Goal: Information Seeking & Learning: Find specific fact

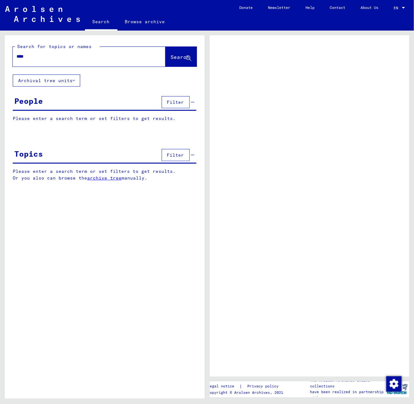
type input "****"
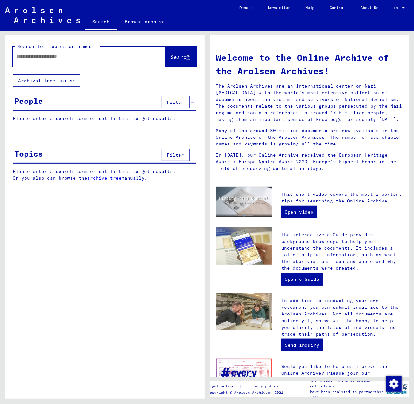
drag, startPoint x: 0, startPoint y: 0, endPoint x: 87, endPoint y: 56, distance: 103.2
click at [87, 56] on input "text" at bounding box center [82, 56] width 130 height 7
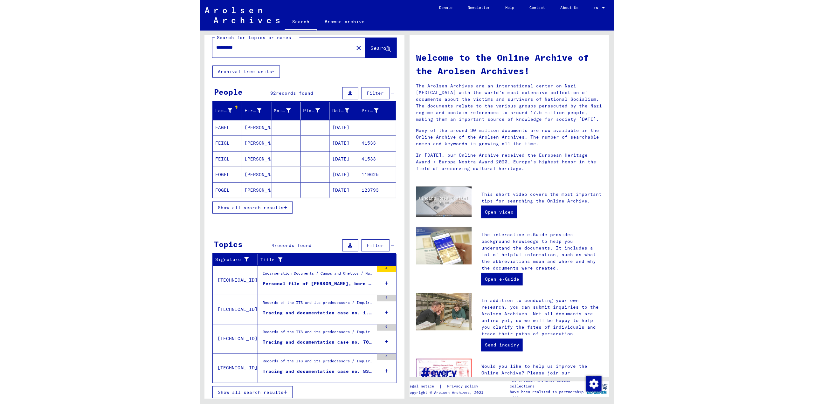
scroll to position [8, 0]
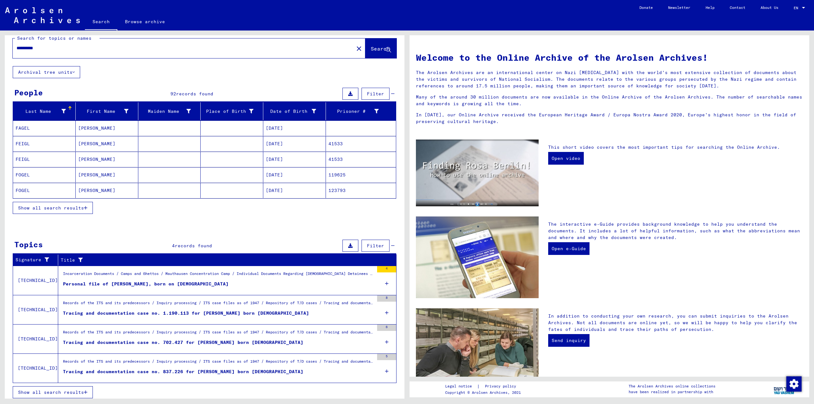
click at [175, 176] on mat-cell at bounding box center [169, 174] width 63 height 15
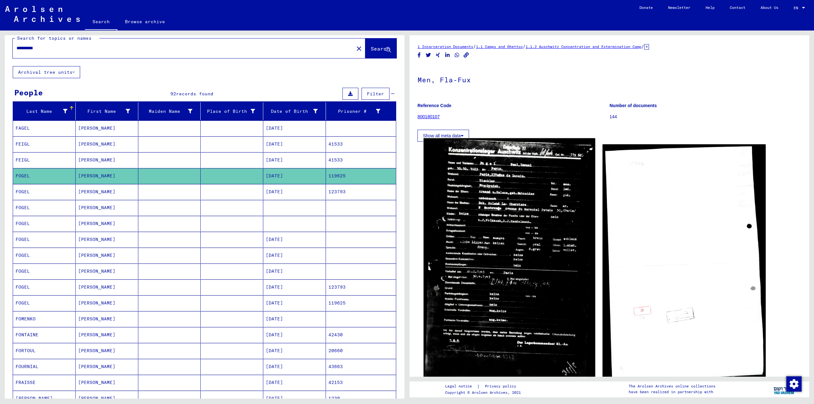
click at [414, 178] on img at bounding box center [509, 262] width 171 height 248
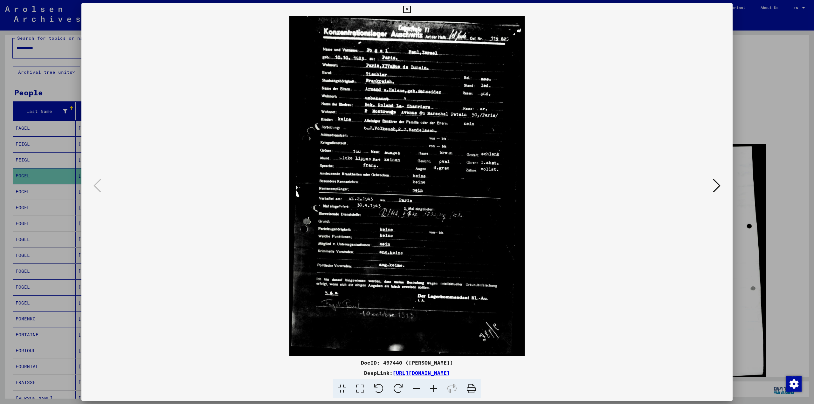
click at [414, 389] on icon at bounding box center [433, 389] width 17 height 19
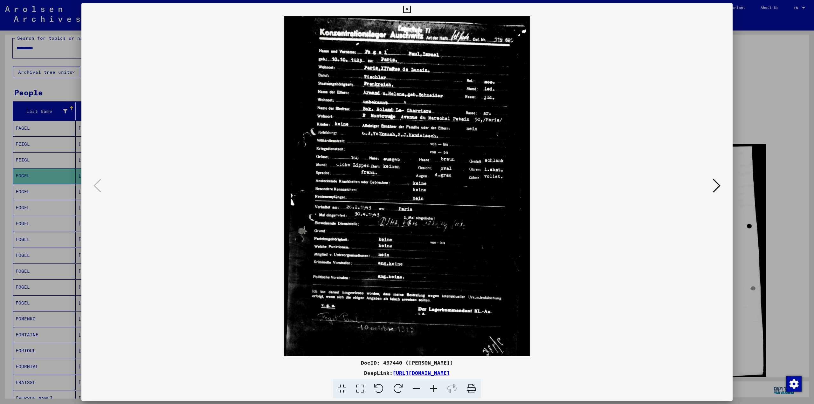
click at [414, 389] on icon at bounding box center [433, 389] width 17 height 19
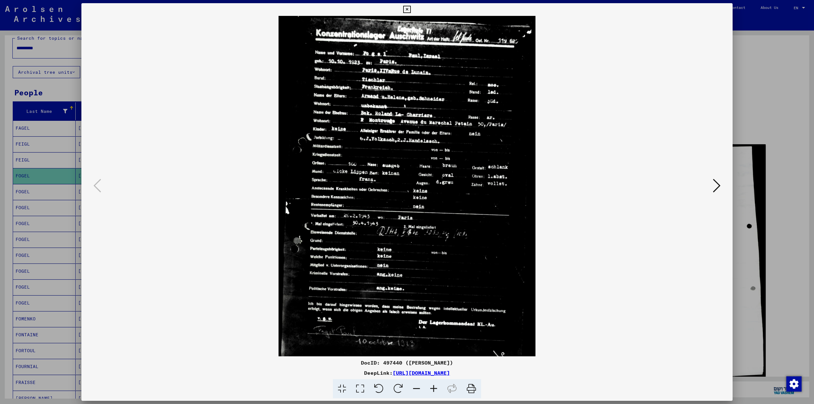
click at [414, 389] on icon at bounding box center [433, 389] width 17 height 19
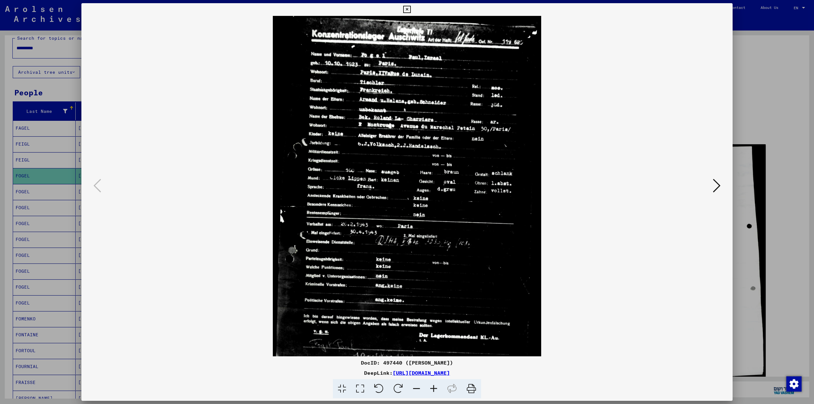
click at [414, 389] on icon at bounding box center [433, 389] width 17 height 19
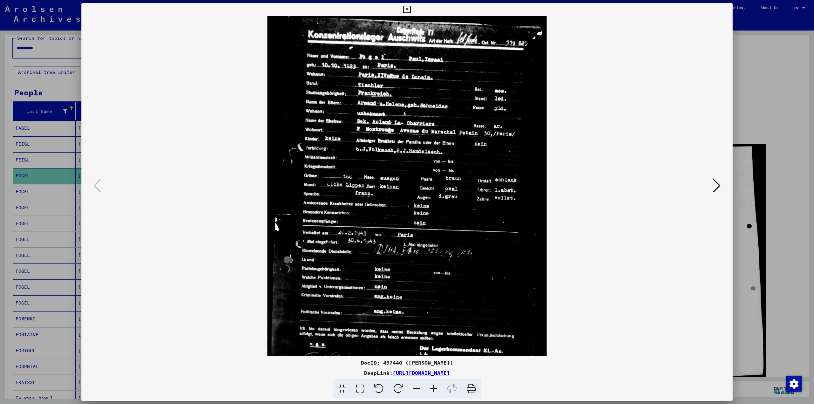
click at [414, 389] on icon at bounding box center [433, 389] width 17 height 19
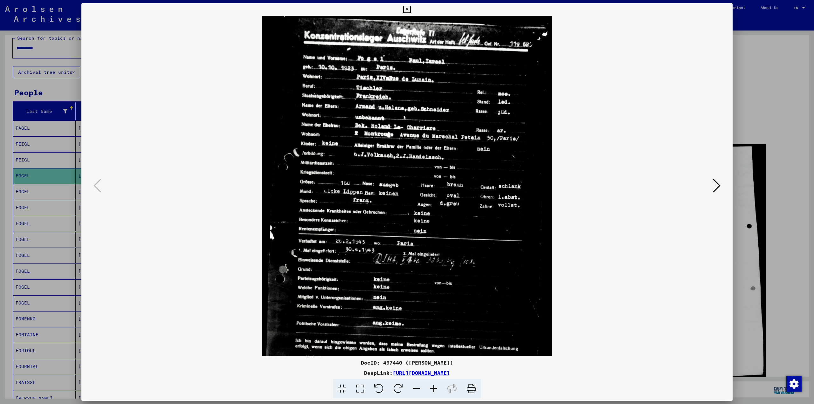
click at [414, 389] on icon at bounding box center [433, 389] width 17 height 19
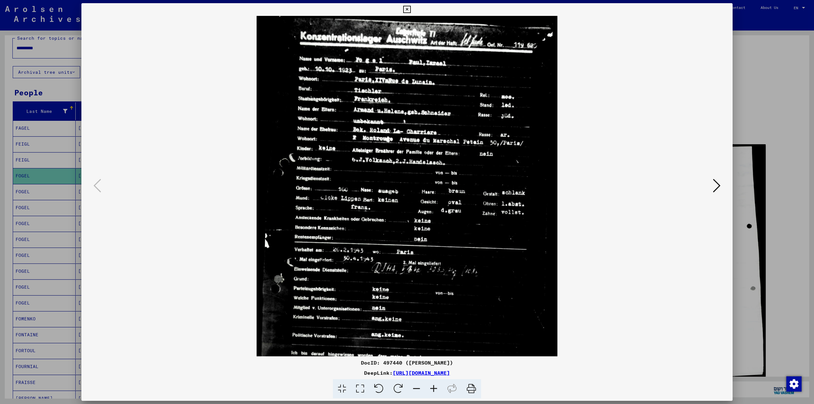
click at [414, 389] on icon at bounding box center [433, 389] width 17 height 19
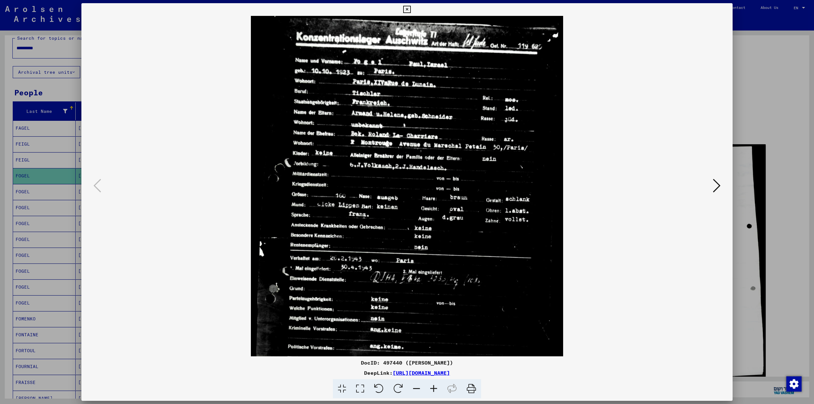
click at [414, 389] on icon at bounding box center [433, 389] width 17 height 19
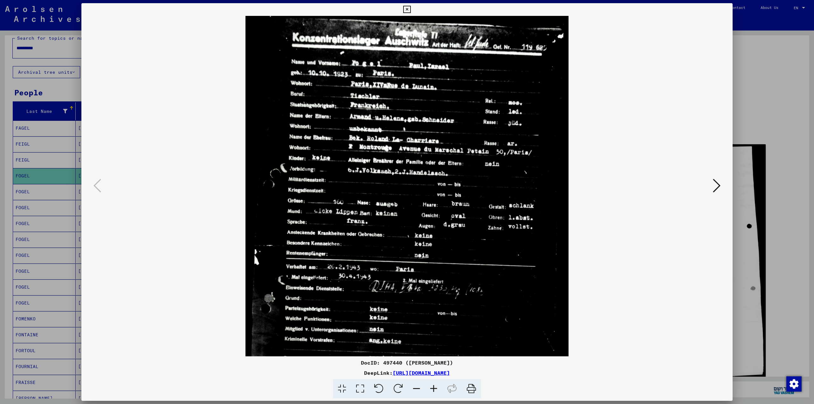
click at [414, 389] on icon at bounding box center [433, 389] width 17 height 19
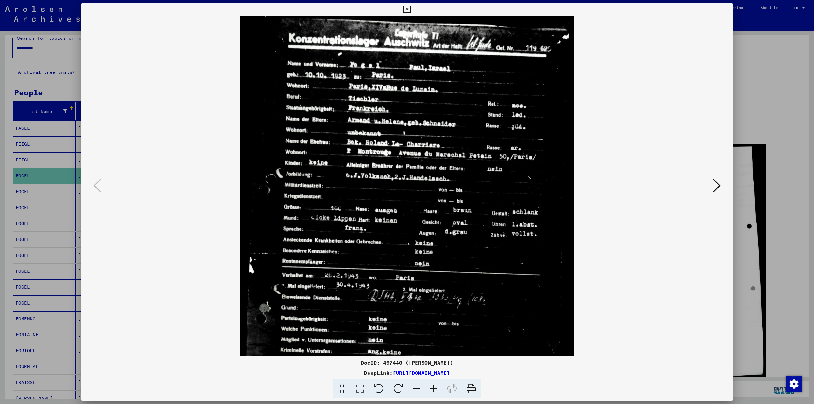
click at [414, 389] on icon at bounding box center [433, 389] width 17 height 19
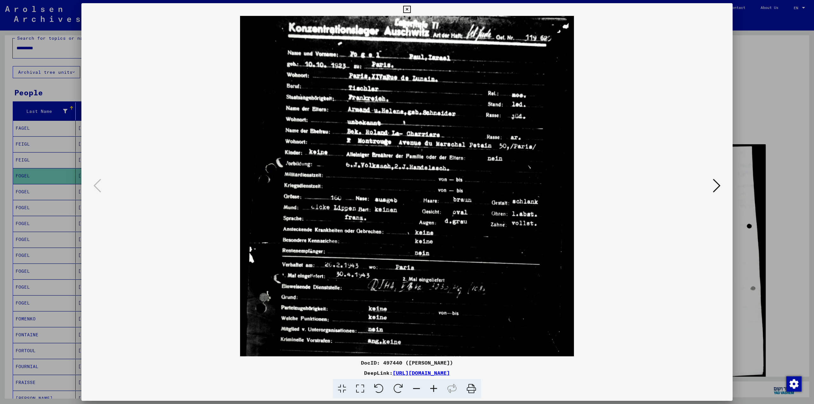
scroll to position [11, 0]
drag, startPoint x: 454, startPoint y: 240, endPoint x: 455, endPoint y: 254, distance: 13.4
click at [414, 254] on img at bounding box center [407, 247] width 334 height 484
click at [414, 183] on icon at bounding box center [717, 185] width 8 height 15
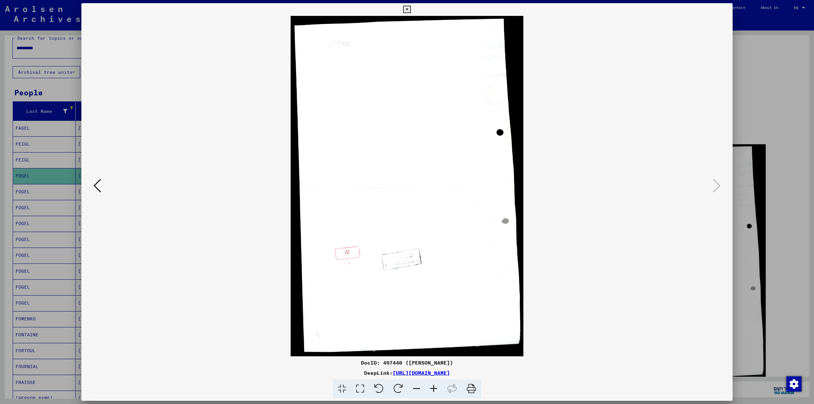
click at [97, 184] on icon at bounding box center [98, 185] width 8 height 15
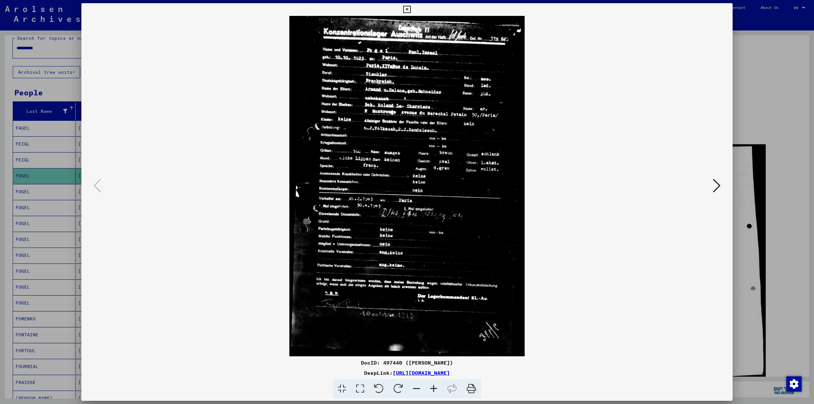
click at [414, 97] on div at bounding box center [407, 202] width 814 height 404
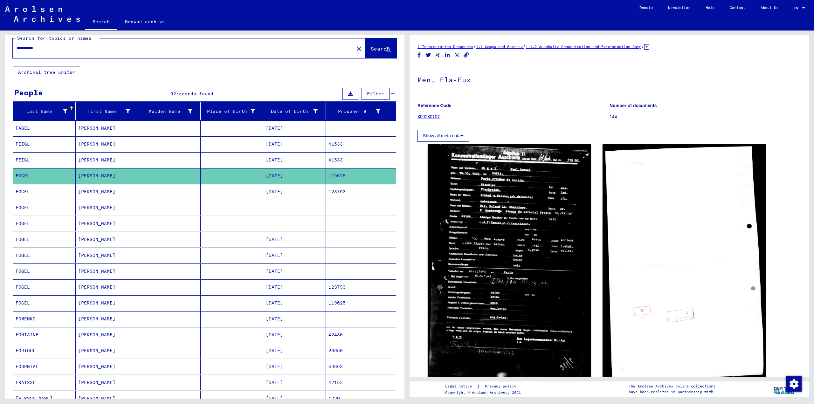
click at [278, 194] on mat-cell "[DATE]" at bounding box center [294, 192] width 63 height 16
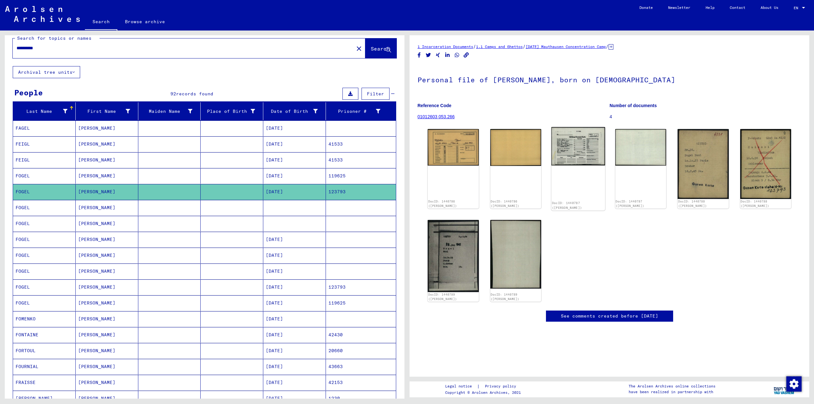
click at [414, 155] on img at bounding box center [579, 146] width 54 height 38
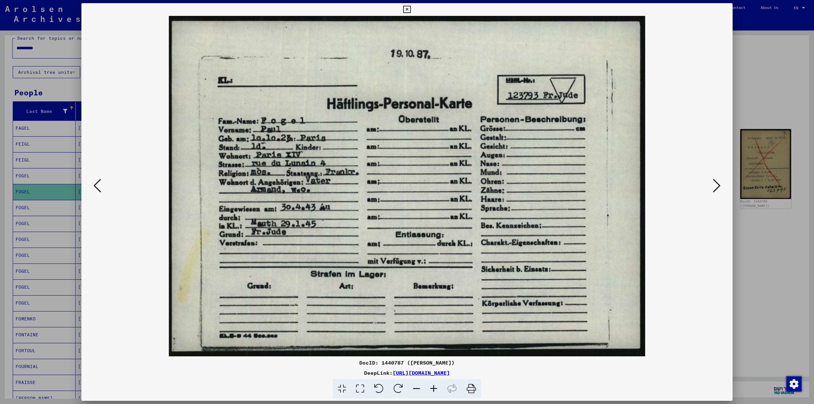
click at [414, 92] on div at bounding box center [407, 202] width 814 height 404
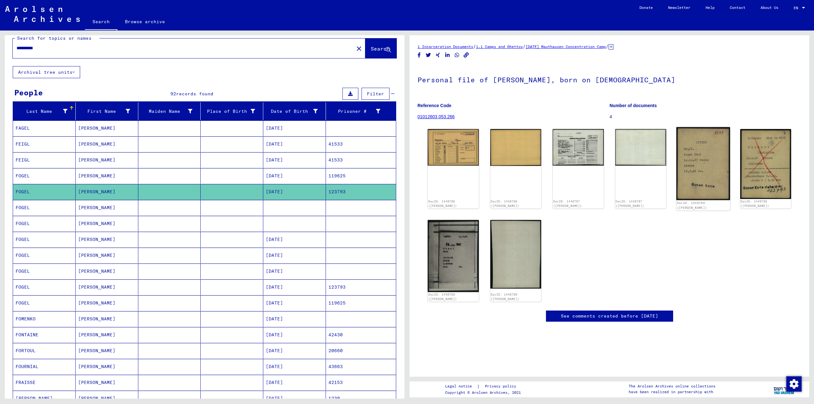
click at [414, 147] on img at bounding box center [704, 163] width 54 height 73
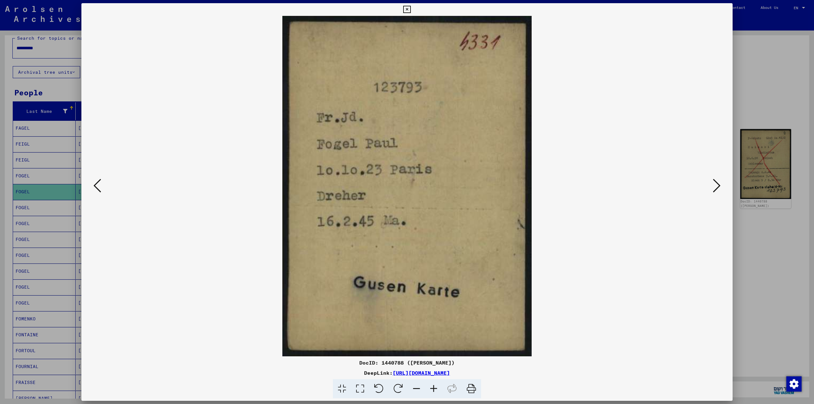
click at [414, 190] on img at bounding box center [407, 186] width 608 height 341
click at [414, 185] on icon at bounding box center [717, 185] width 8 height 15
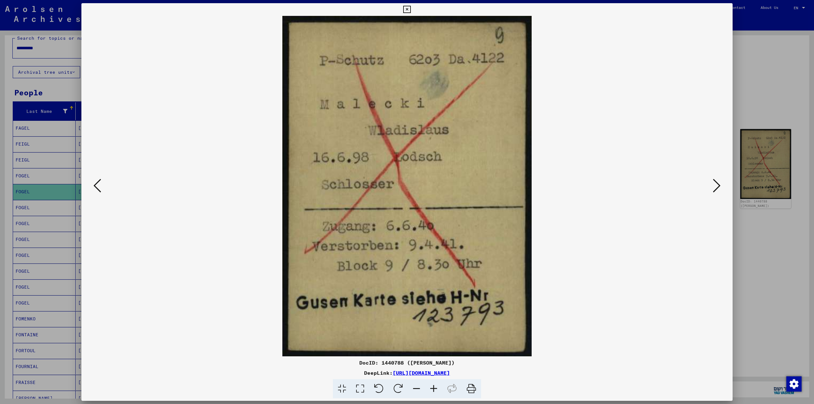
click at [414, 185] on icon at bounding box center [717, 185] width 8 height 15
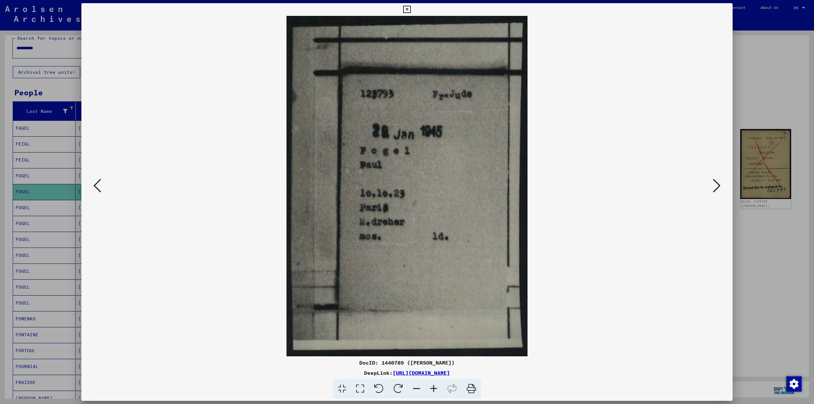
click at [414, 185] on icon at bounding box center [717, 185] width 8 height 15
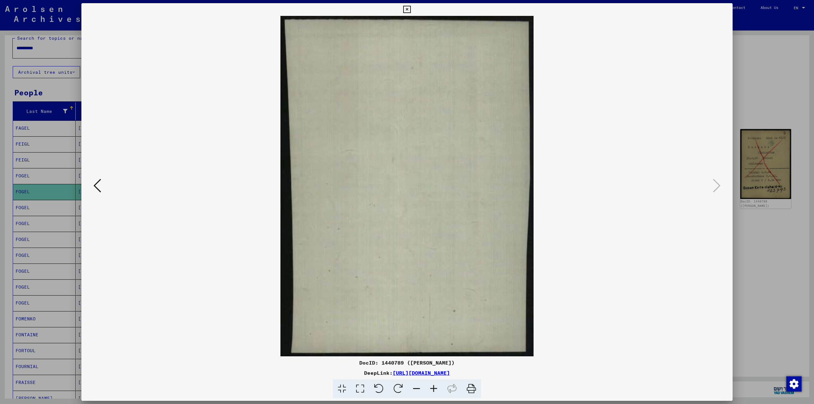
click at [414, 79] on div at bounding box center [407, 202] width 814 height 404
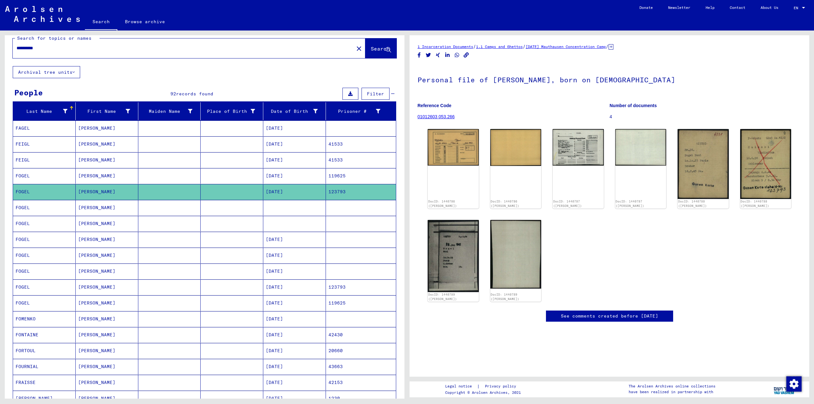
click at [224, 180] on mat-cell at bounding box center [232, 176] width 63 height 16
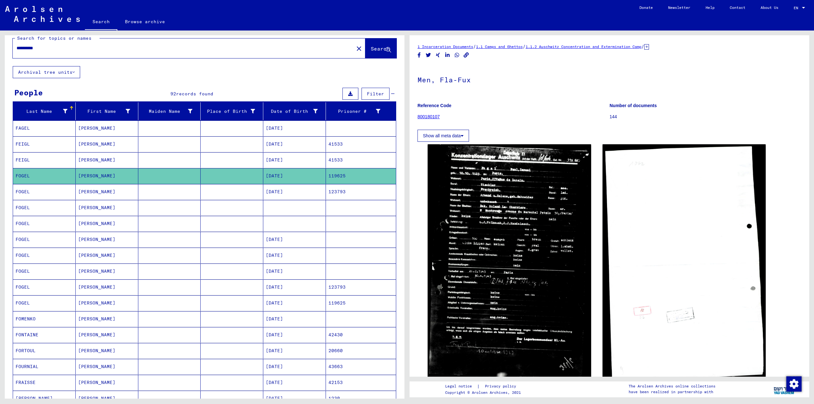
click at [222, 250] on mat-cell at bounding box center [232, 256] width 63 height 16
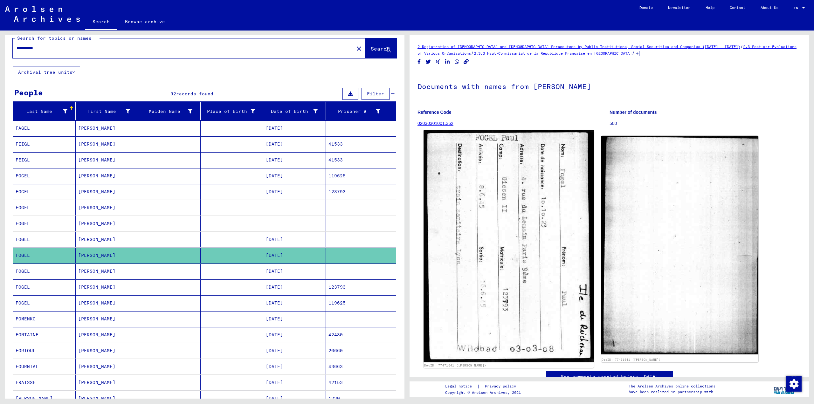
click at [414, 166] on img at bounding box center [509, 246] width 170 height 233
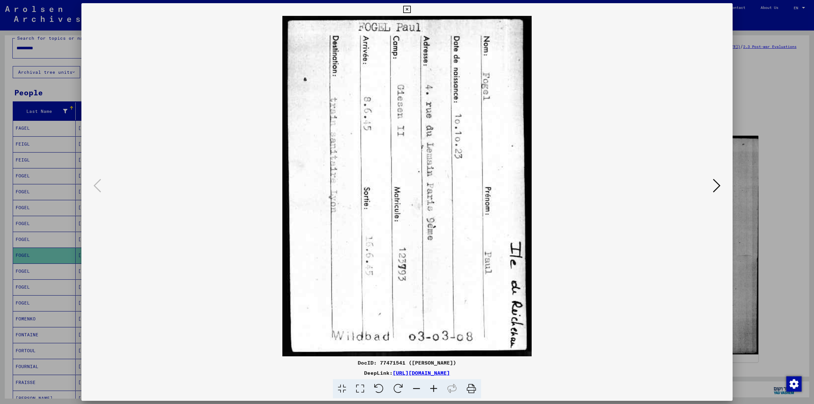
click at [380, 390] on icon at bounding box center [378, 389] width 19 height 19
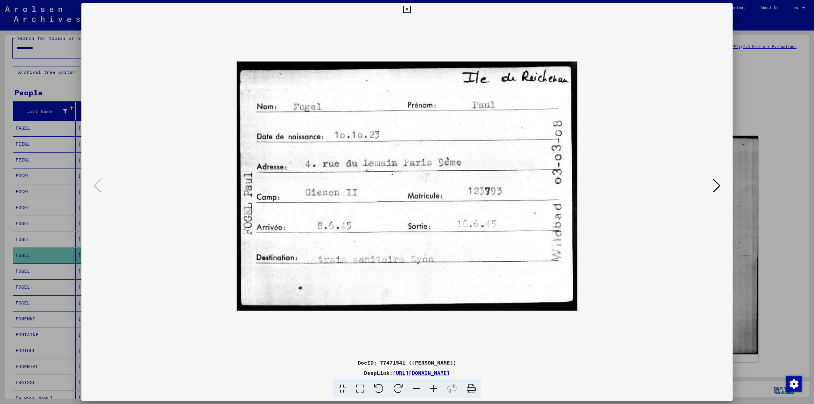
click at [414, 82] on div at bounding box center [407, 202] width 814 height 404
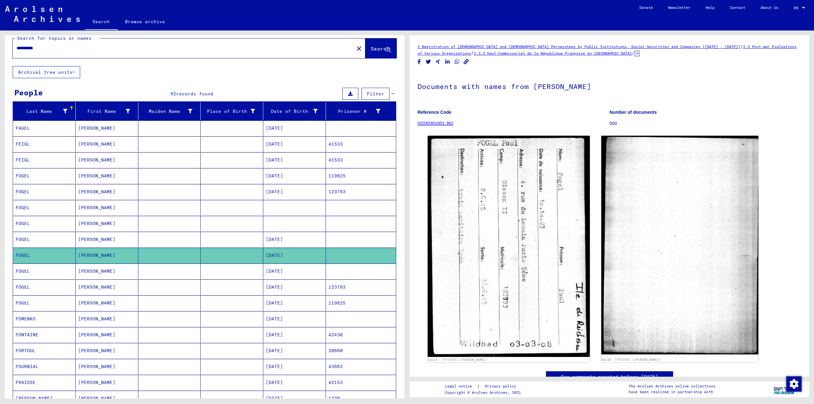
click at [246, 269] on mat-cell at bounding box center [232, 272] width 63 height 16
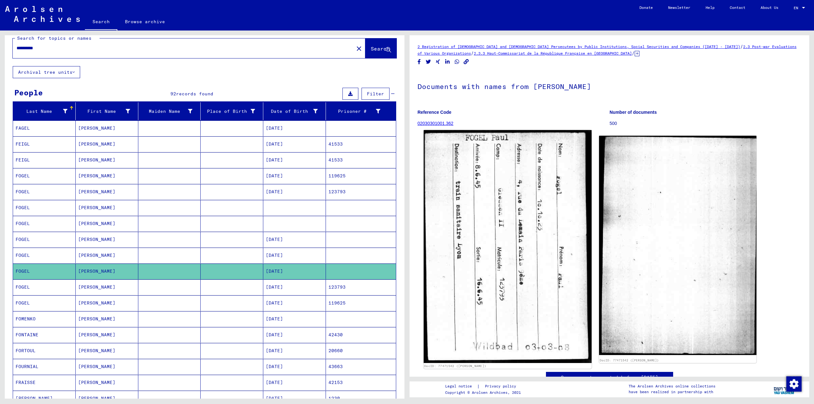
click at [414, 209] on img at bounding box center [508, 246] width 168 height 233
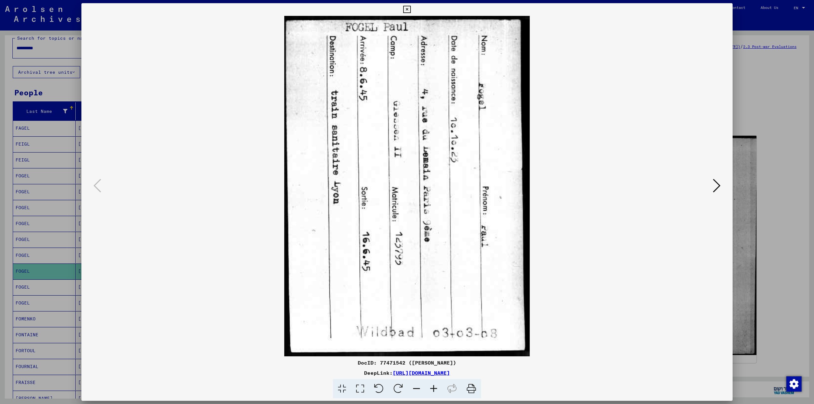
click at [414, 118] on div at bounding box center [407, 202] width 814 height 404
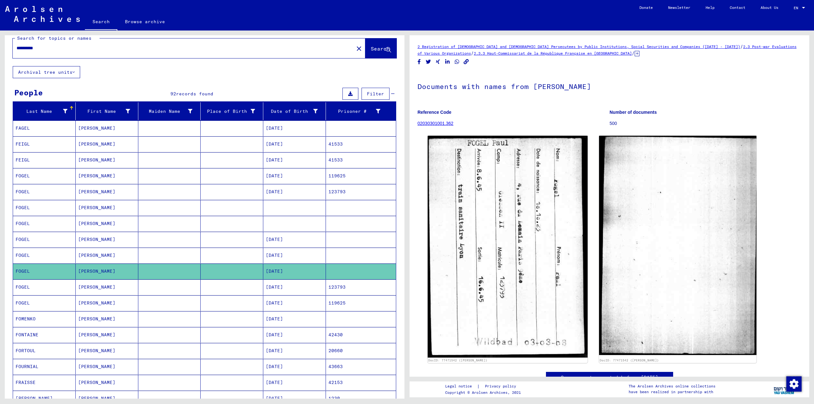
click at [344, 287] on mat-cell "123793" at bounding box center [361, 288] width 70 height 16
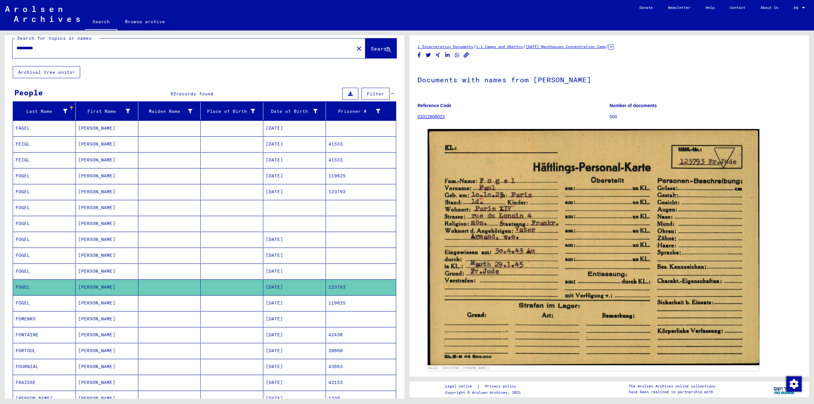
click at [365, 300] on mat-cell "119625" at bounding box center [361, 304] width 70 height 16
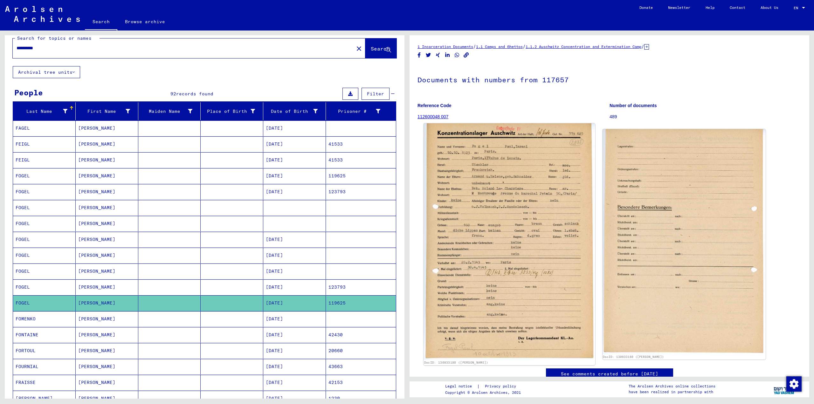
click at [414, 212] on img at bounding box center [509, 241] width 171 height 237
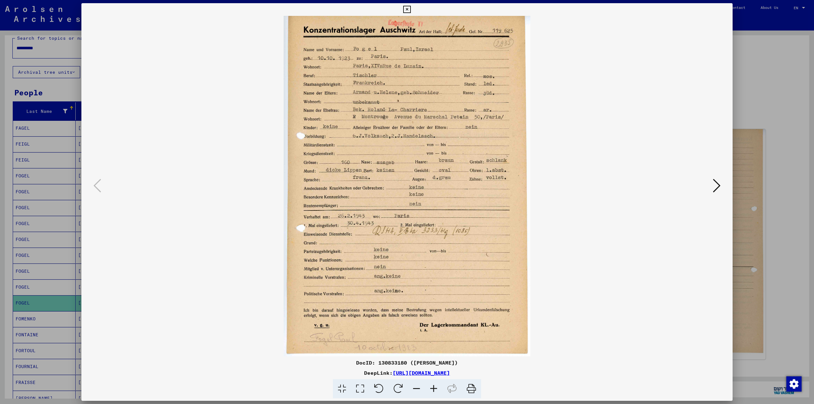
click at [414, 93] on div at bounding box center [407, 202] width 814 height 404
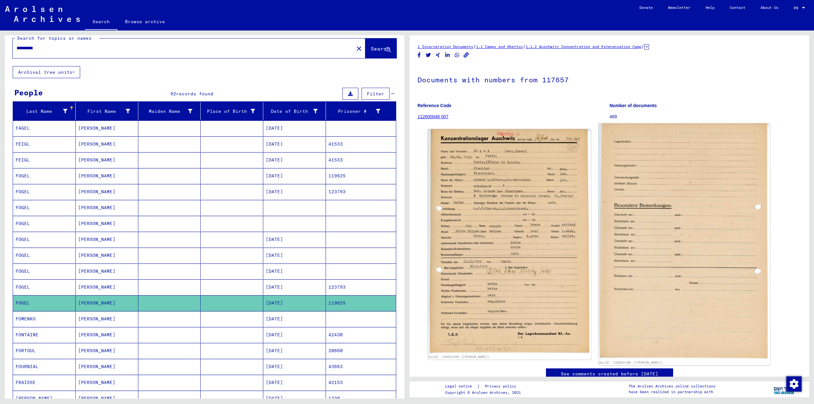
click at [414, 182] on img at bounding box center [684, 241] width 171 height 237
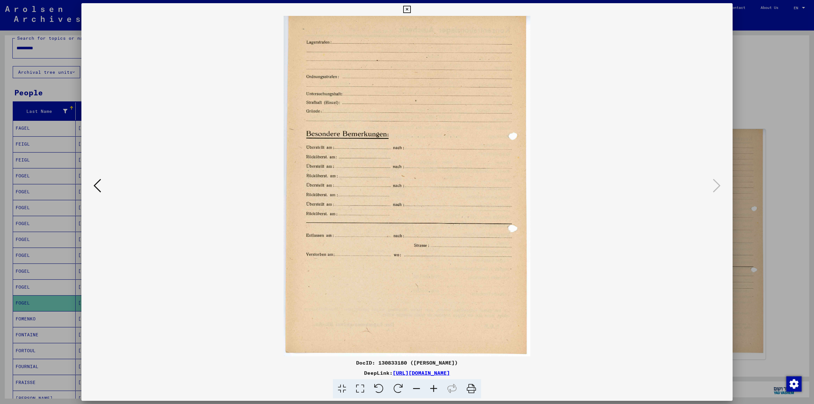
click at [414, 110] on div at bounding box center [407, 202] width 814 height 404
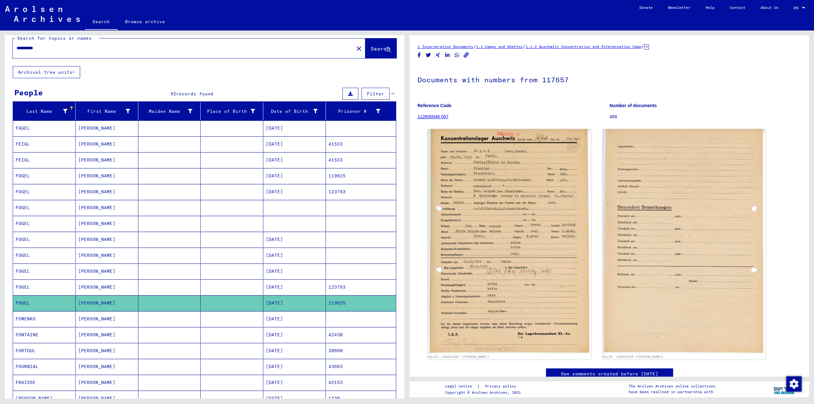
click at [274, 200] on mat-cell at bounding box center [294, 208] width 63 height 16
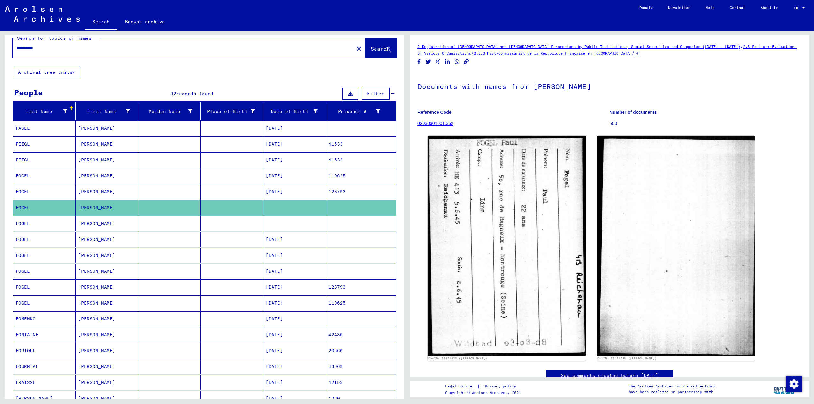
click at [259, 222] on mat-cell at bounding box center [232, 224] width 63 height 16
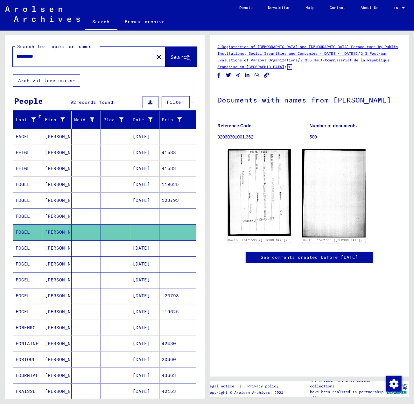
click at [21, 57] on input "**********" at bounding box center [84, 56] width 134 height 7
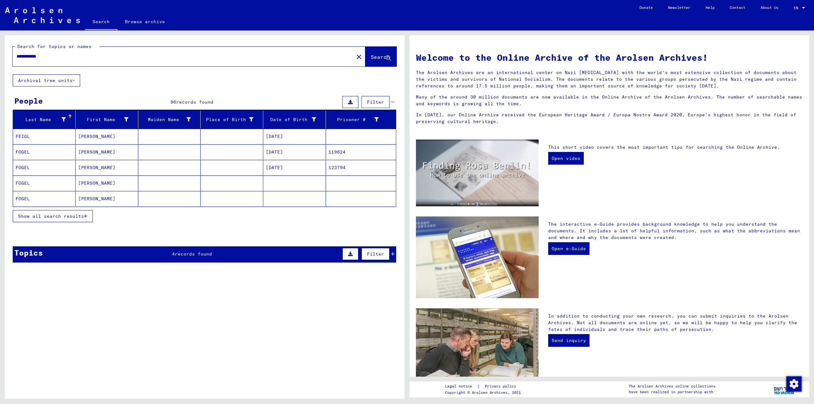
click at [291, 150] on mat-cell "[DATE]" at bounding box center [294, 151] width 63 height 15
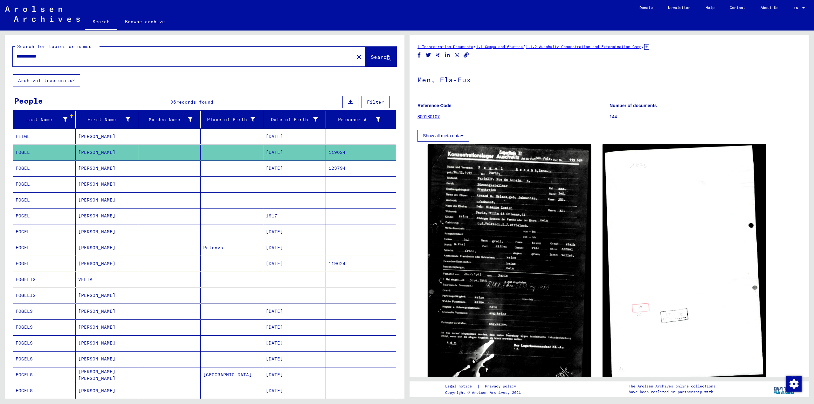
click at [297, 265] on mat-cell "[DATE]" at bounding box center [294, 264] width 63 height 16
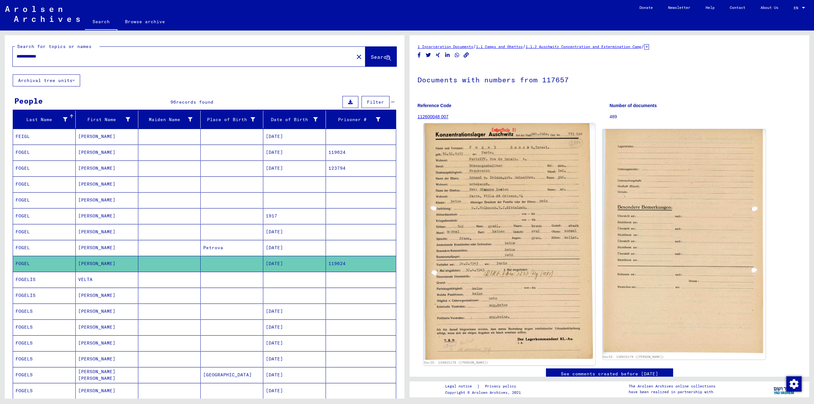
click at [414, 185] on img at bounding box center [509, 241] width 171 height 237
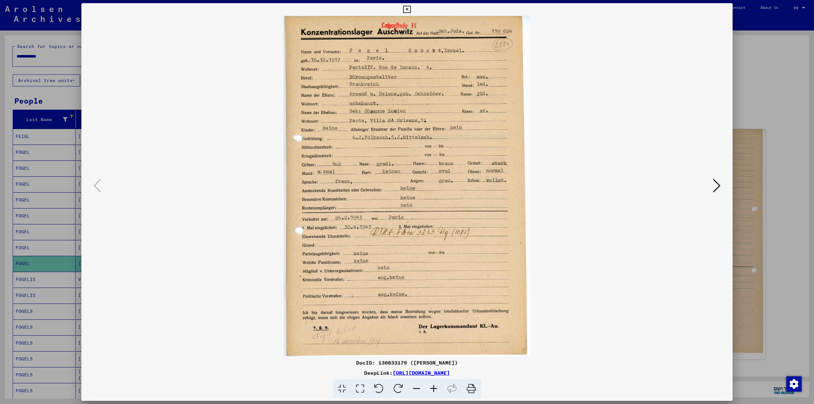
click at [414, 106] on div at bounding box center [407, 202] width 814 height 404
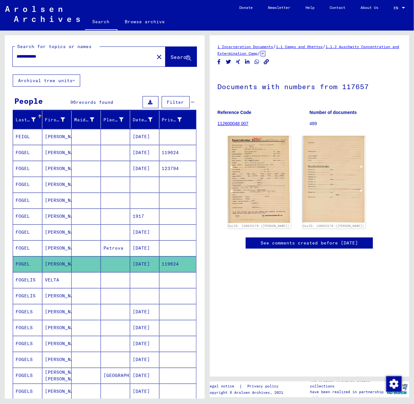
click at [47, 54] on input "**********" at bounding box center [84, 56] width 134 height 7
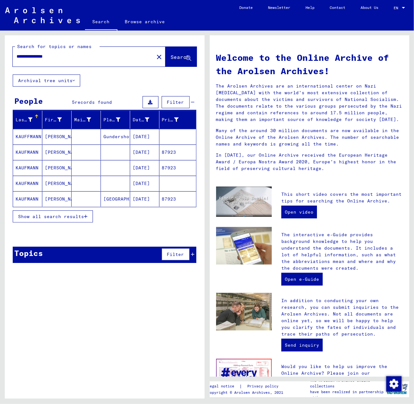
click at [133, 153] on mat-cell "[DATE]" at bounding box center [144, 151] width 29 height 15
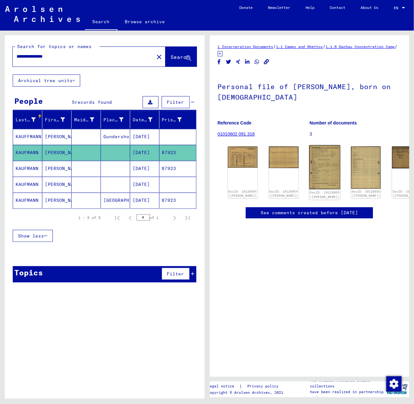
click at [309, 156] on img at bounding box center [324, 167] width 31 height 44
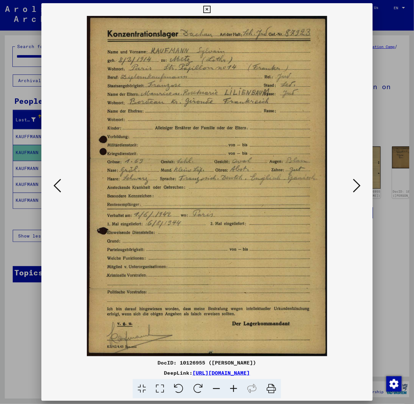
drag, startPoint x: 359, startPoint y: 124, endPoint x: 137, endPoint y: 205, distance: 235.9
click at [359, 124] on div at bounding box center [206, 186] width 331 height 340
click at [37, 219] on div at bounding box center [207, 202] width 414 height 404
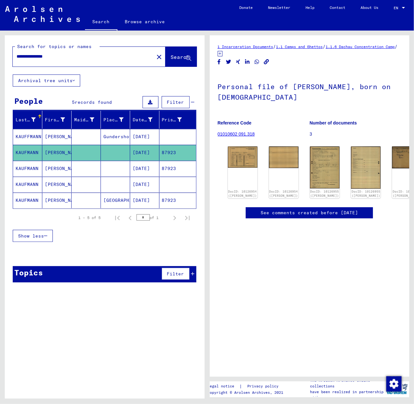
click at [95, 164] on mat-cell at bounding box center [86, 169] width 29 height 16
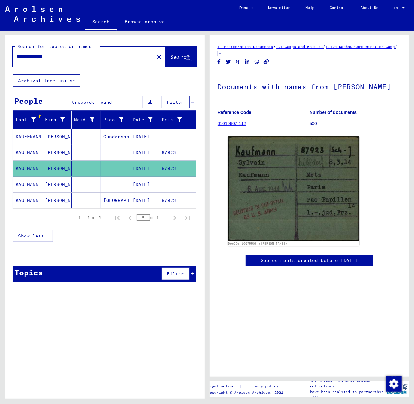
click at [108, 182] on mat-cell at bounding box center [115, 185] width 29 height 16
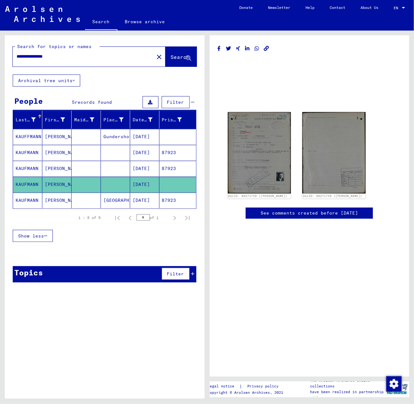
click at [96, 199] on mat-cell at bounding box center [86, 200] width 29 height 16
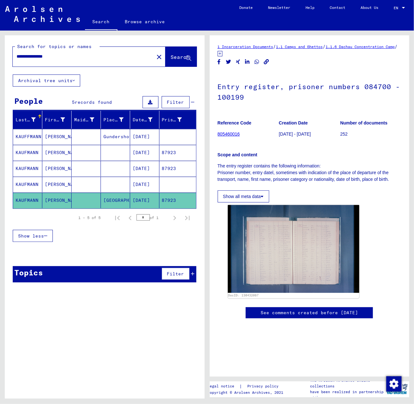
click at [90, 57] on input "**********" at bounding box center [84, 56] width 134 height 7
paste input "text"
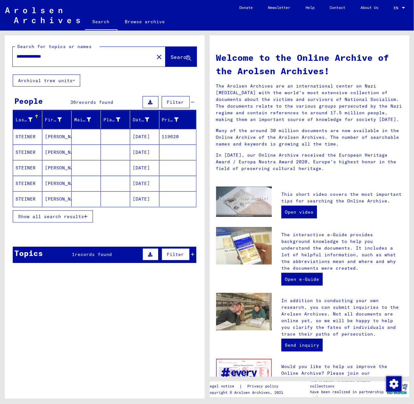
click at [108, 135] on mat-cell at bounding box center [115, 136] width 29 height 15
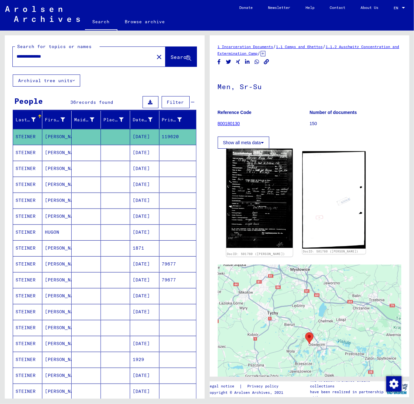
click at [274, 188] on img at bounding box center [259, 198] width 66 height 99
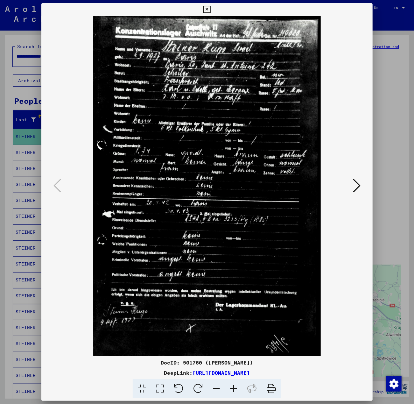
click at [398, 115] on div at bounding box center [207, 202] width 414 height 404
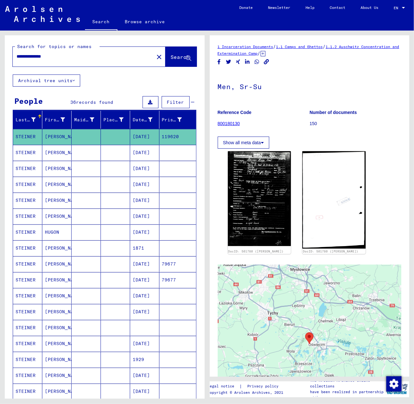
click at [80, 59] on input "**********" at bounding box center [84, 56] width 134 height 7
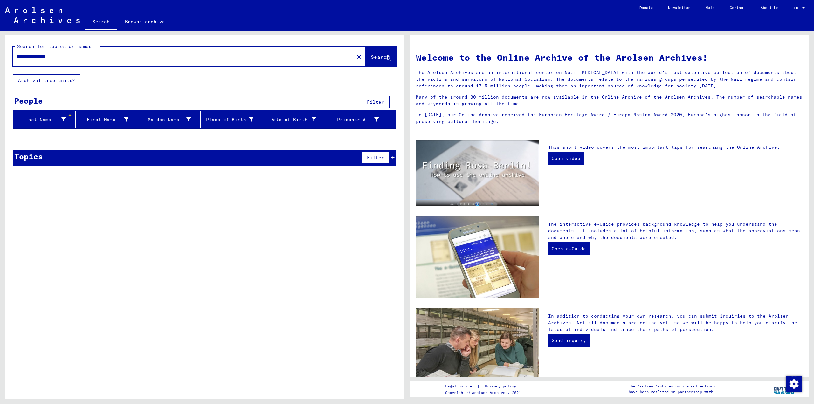
click at [56, 57] on input "**********" at bounding box center [182, 56] width 330 height 7
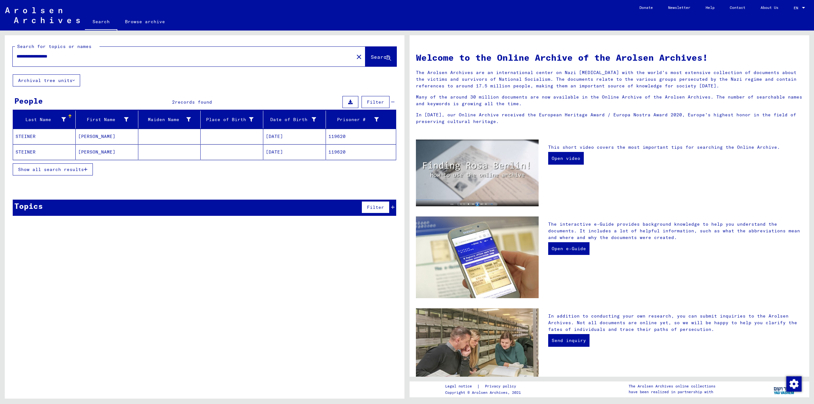
click at [248, 153] on mat-cell at bounding box center [232, 151] width 63 height 15
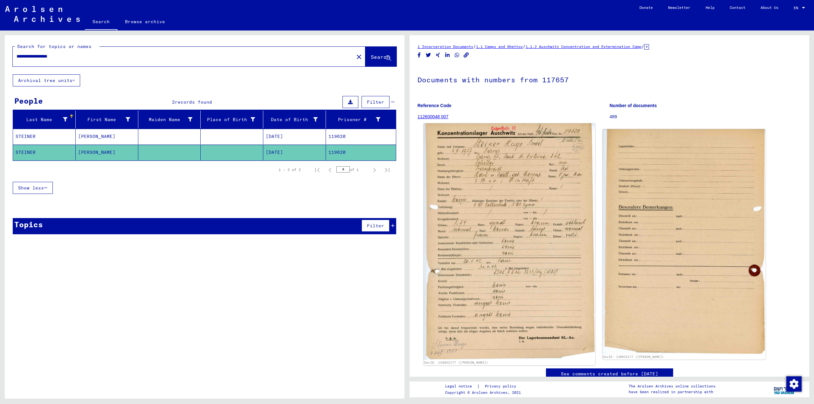
click at [414, 173] on img at bounding box center [509, 241] width 171 height 237
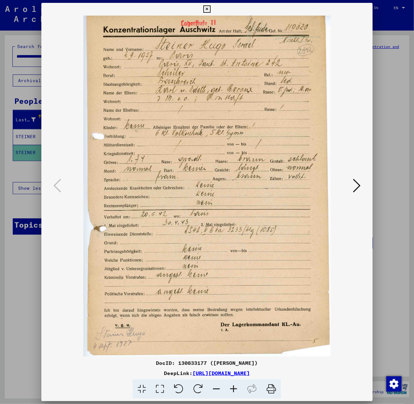
click at [389, 29] on div at bounding box center [207, 202] width 414 height 404
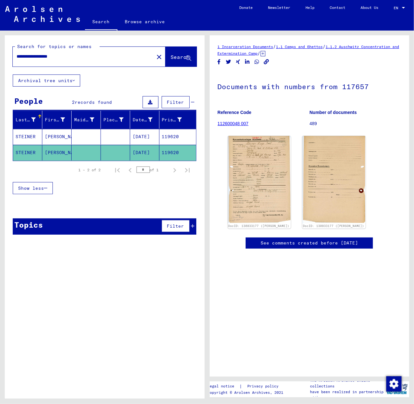
click at [101, 51] on div "**********" at bounding box center [81, 56] width 137 height 14
click at [87, 56] on input "**********" at bounding box center [84, 56] width 134 height 7
drag, startPoint x: 87, startPoint y: 56, endPoint x: -89, endPoint y: 44, distance: 177.3
click at [0, 44] on html "**********" at bounding box center [207, 202] width 414 height 404
type input "**********"
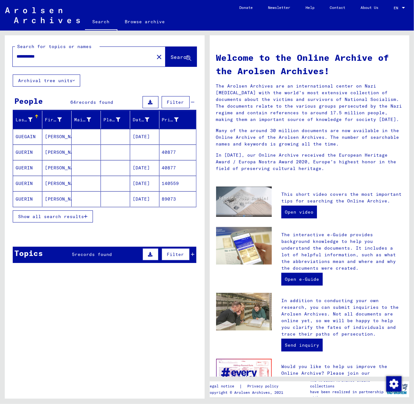
click at [104, 173] on mat-cell at bounding box center [115, 167] width 29 height 15
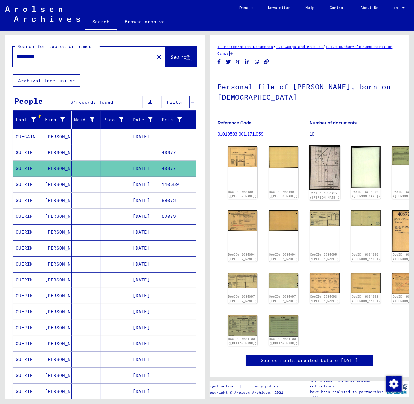
click at [309, 159] on img at bounding box center [324, 167] width 31 height 45
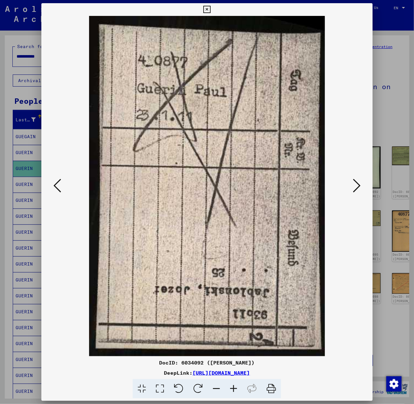
click at [356, 185] on icon at bounding box center [357, 185] width 8 height 15
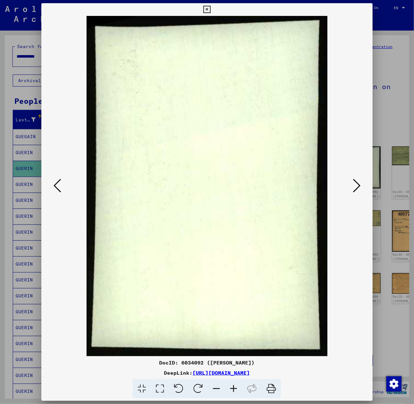
click at [356, 185] on icon at bounding box center [357, 185] width 8 height 15
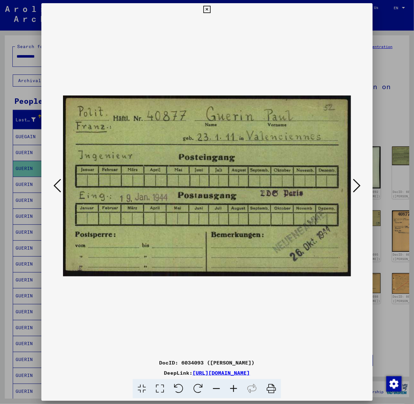
click at [356, 185] on icon at bounding box center [357, 185] width 8 height 15
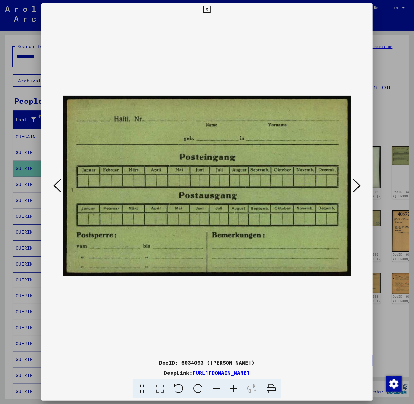
click at [356, 185] on icon at bounding box center [357, 185] width 8 height 15
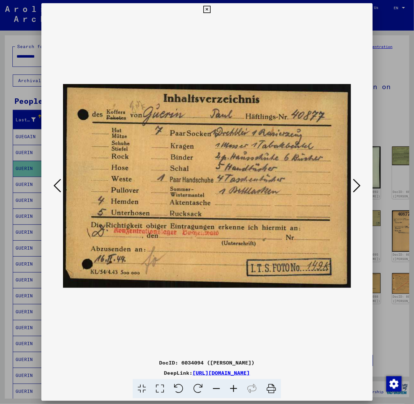
click at [389, 120] on div at bounding box center [207, 202] width 414 height 404
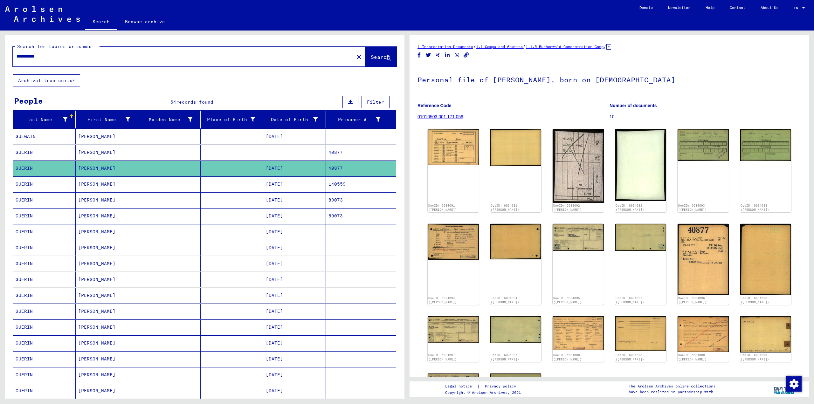
click at [287, 186] on mat-cell "[DATE]" at bounding box center [294, 185] width 63 height 16
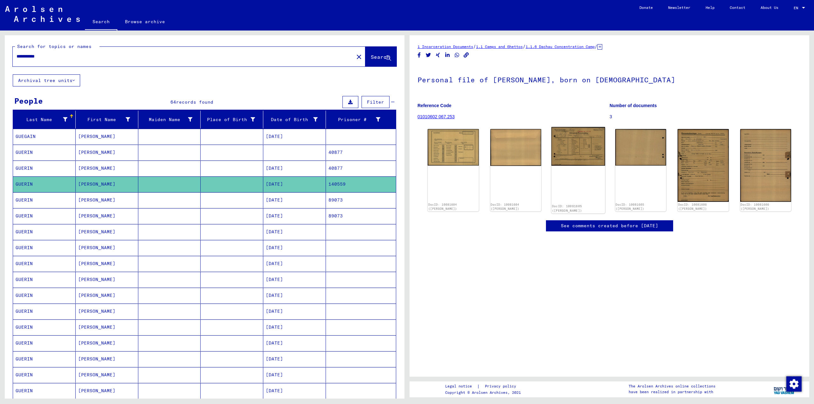
click at [414, 153] on img at bounding box center [579, 146] width 54 height 38
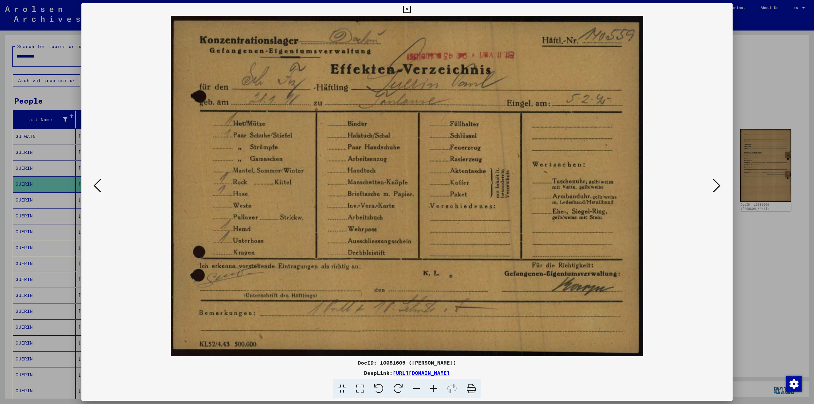
click at [414, 185] on icon at bounding box center [717, 185] width 8 height 15
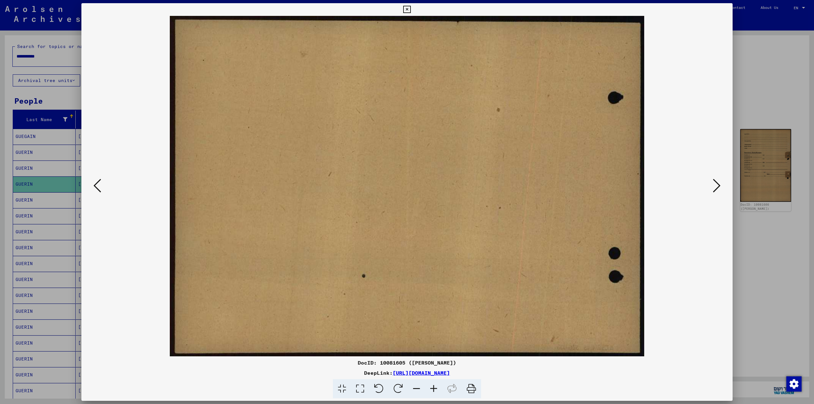
click at [414, 185] on icon at bounding box center [717, 185] width 8 height 15
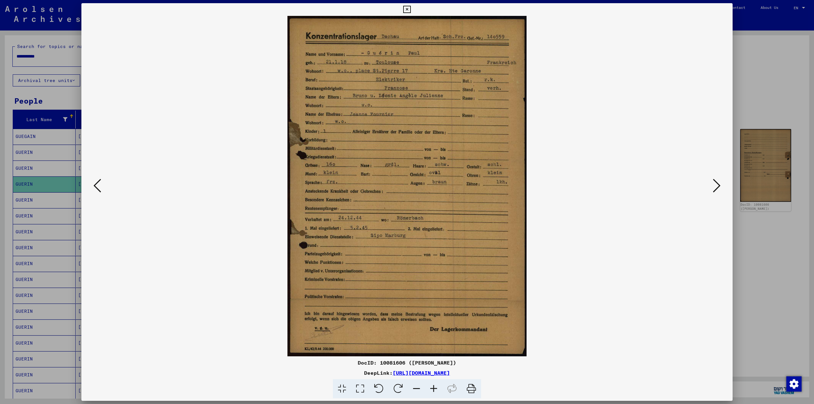
click at [414, 115] on div at bounding box center [407, 202] width 814 height 404
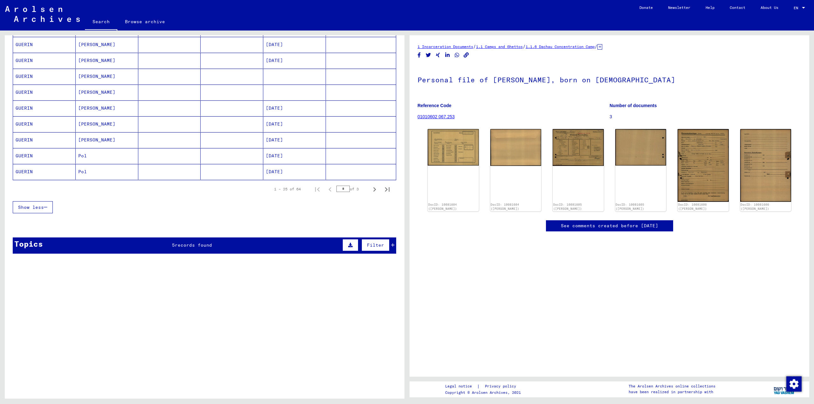
scroll to position [365, 0]
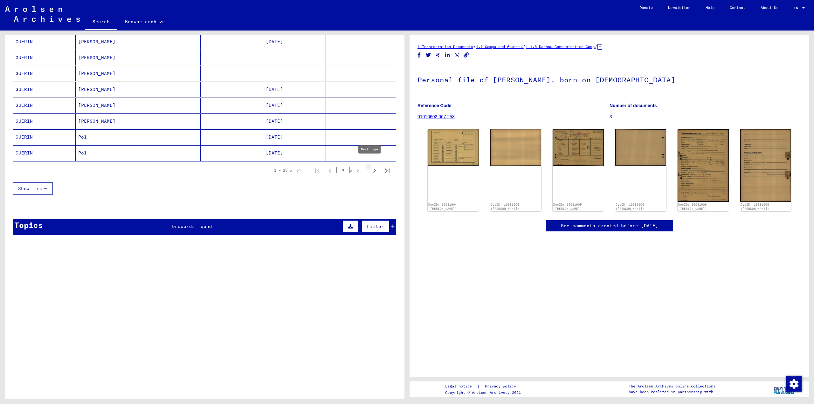
click at [370, 166] on icon "Next page" at bounding box center [374, 170] width 9 height 9
type input "*"
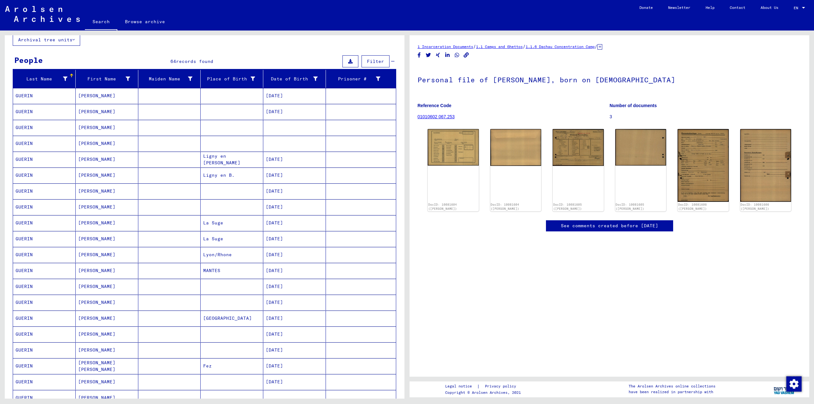
scroll to position [0, 0]
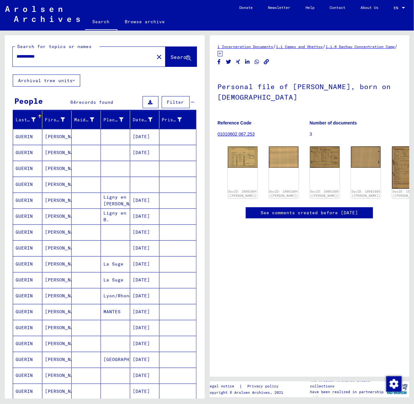
click at [70, 59] on input "**********" at bounding box center [84, 56] width 134 height 7
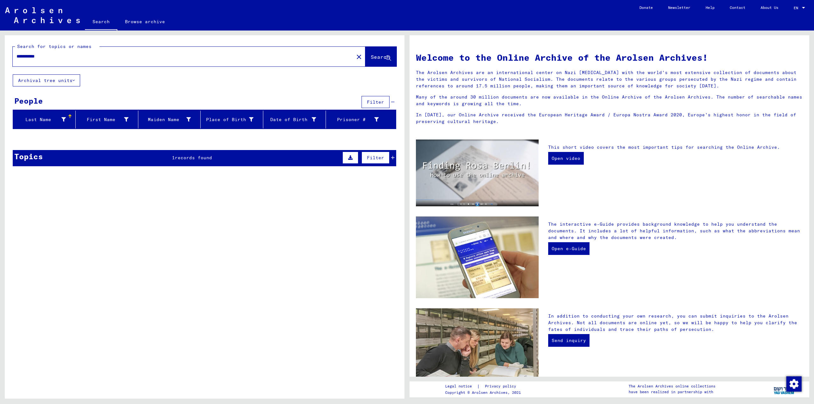
type input "**********"
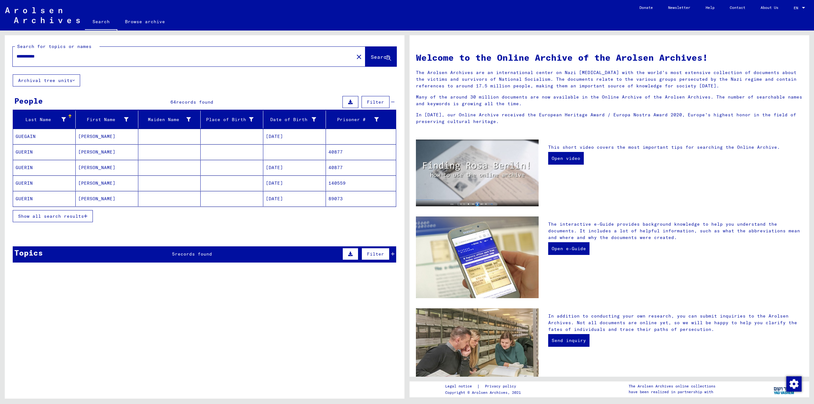
click at [73, 213] on span "Show all search results" at bounding box center [51, 216] width 66 height 6
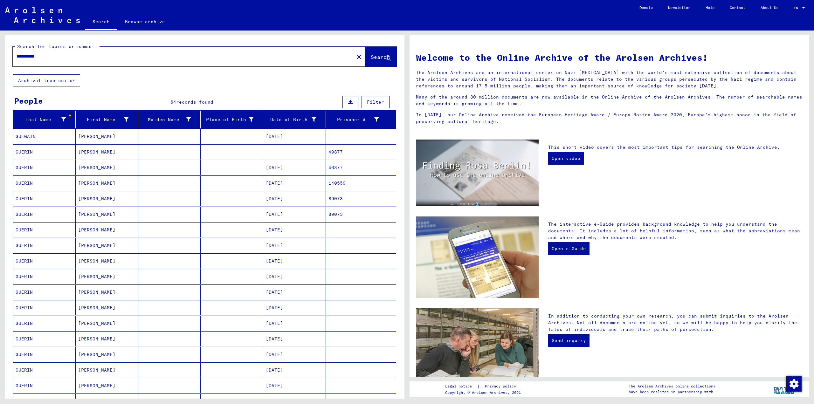
scroll to position [106, 0]
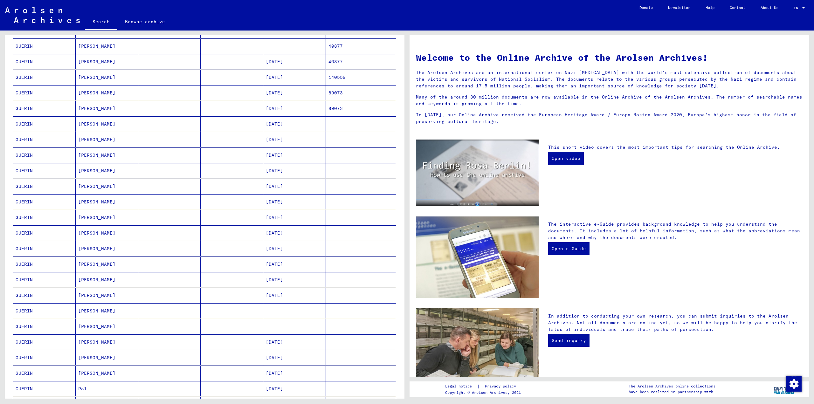
click at [284, 309] on mat-cell at bounding box center [294, 310] width 63 height 15
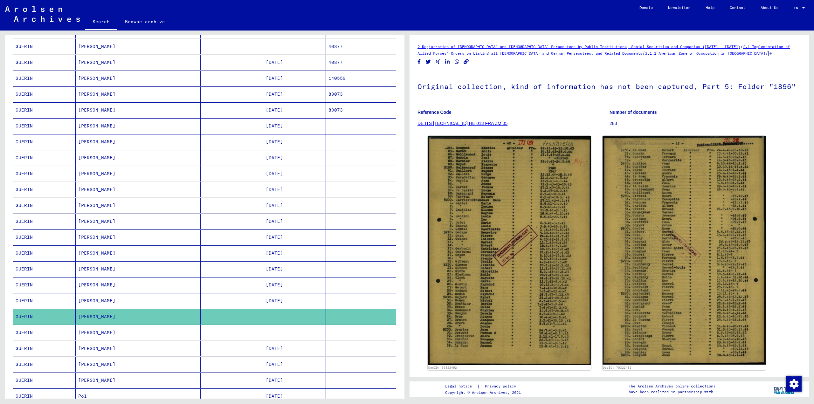
click at [263, 330] on mat-cell at bounding box center [294, 333] width 63 height 16
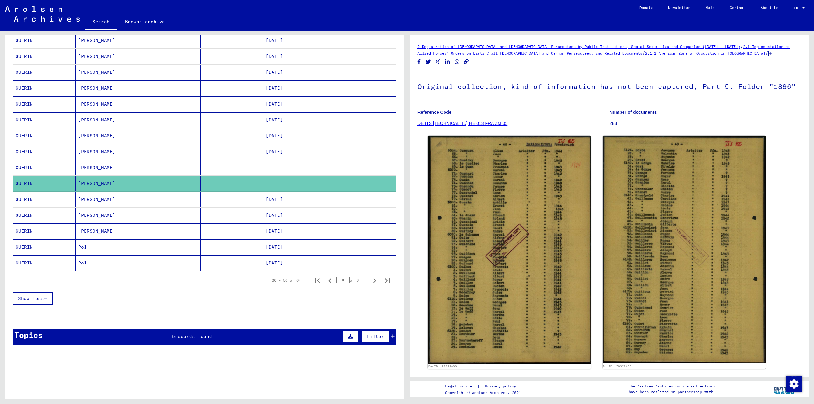
scroll to position [318, 0]
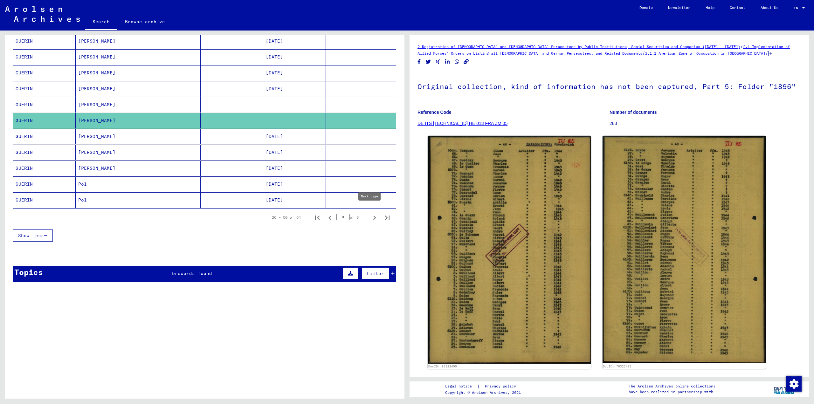
click at [370, 214] on icon "Next page" at bounding box center [374, 217] width 9 height 9
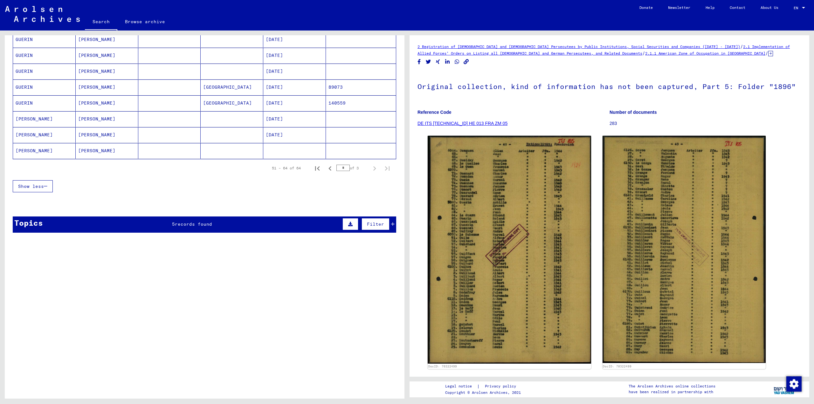
scroll to position [0, 0]
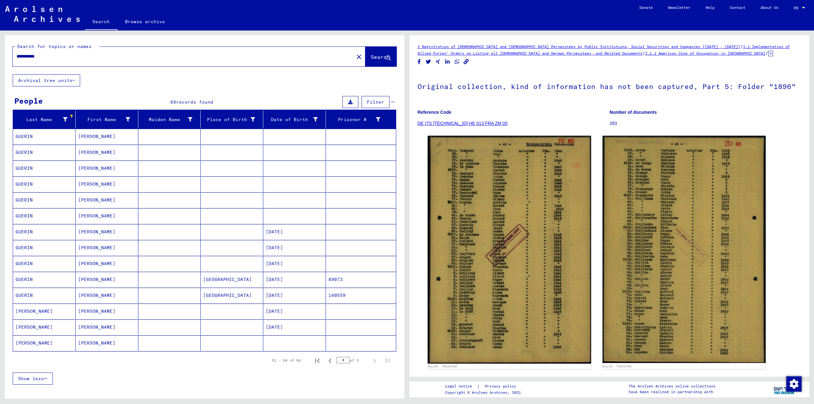
click at [260, 137] on mat-cell at bounding box center [232, 137] width 63 height 16
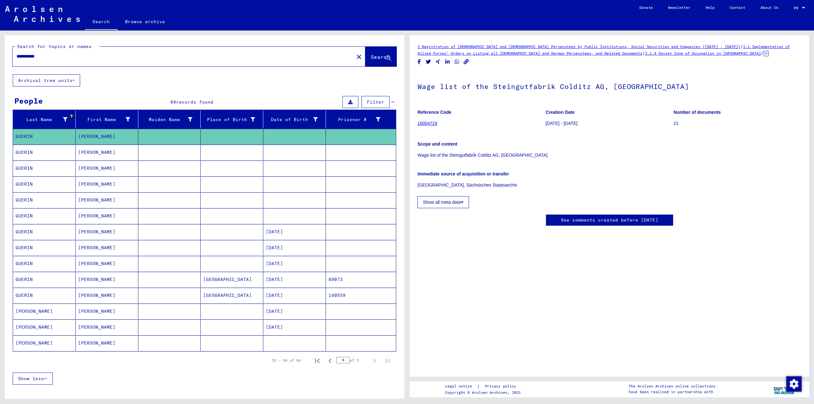
click at [249, 153] on mat-cell at bounding box center [232, 153] width 63 height 16
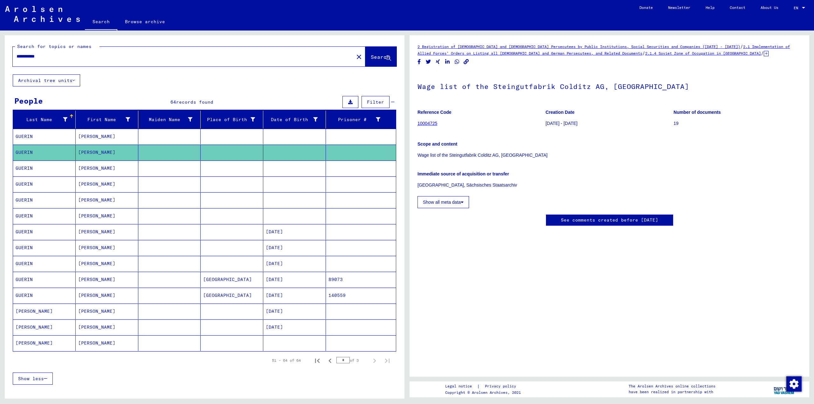
click at [246, 166] on mat-cell at bounding box center [232, 169] width 63 height 16
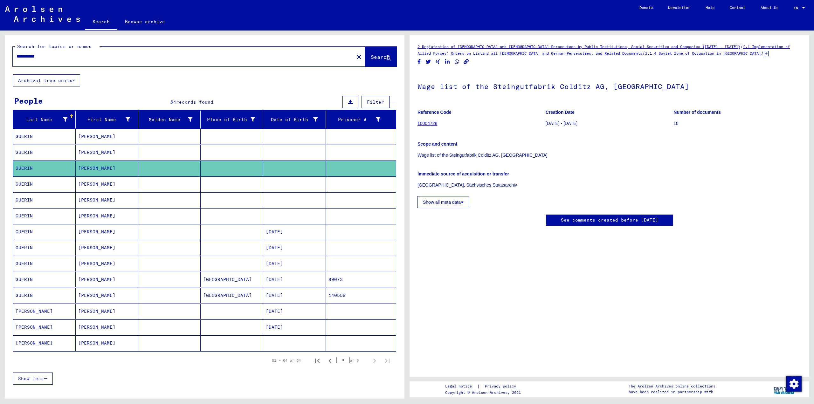
click at [240, 183] on mat-cell at bounding box center [232, 185] width 63 height 16
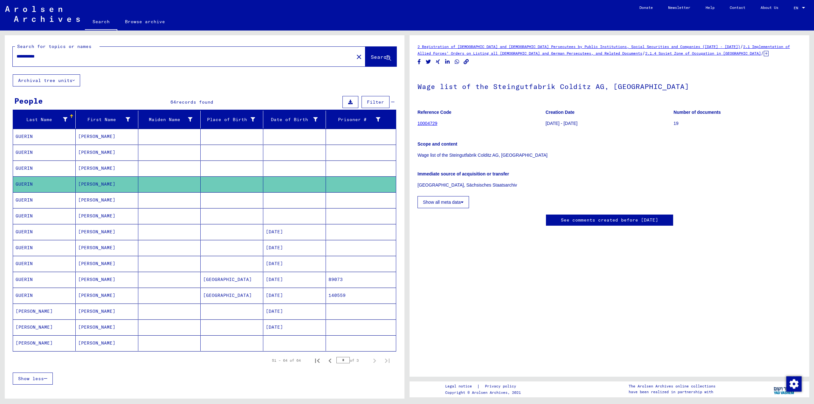
click at [232, 200] on mat-cell at bounding box center [232, 200] width 63 height 16
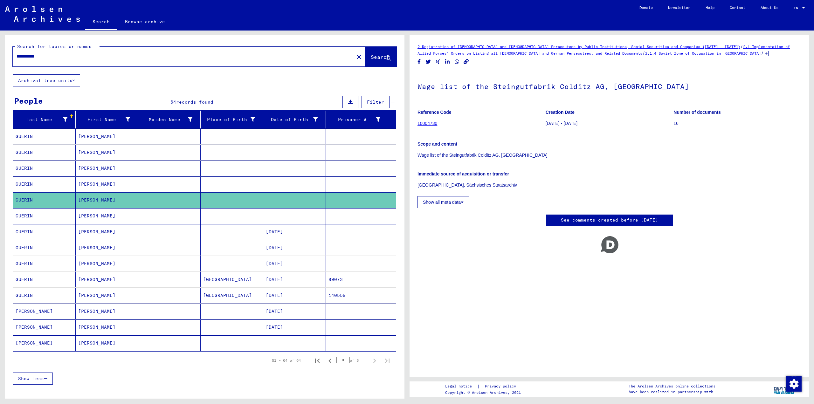
click at [231, 215] on mat-cell at bounding box center [232, 216] width 63 height 16
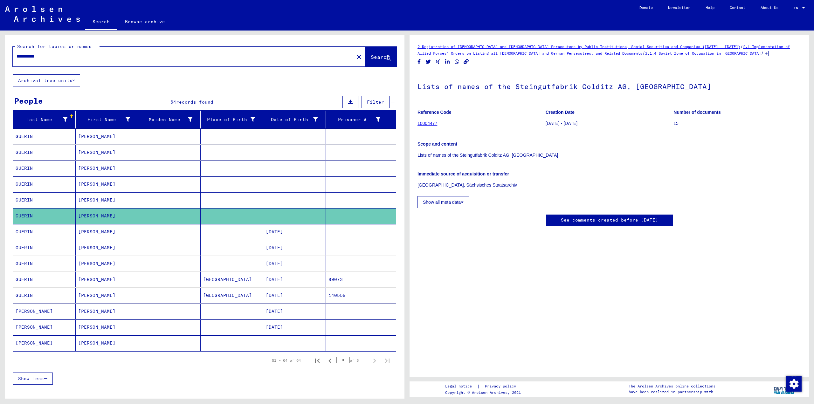
click at [238, 337] on mat-cell at bounding box center [232, 344] width 63 height 16
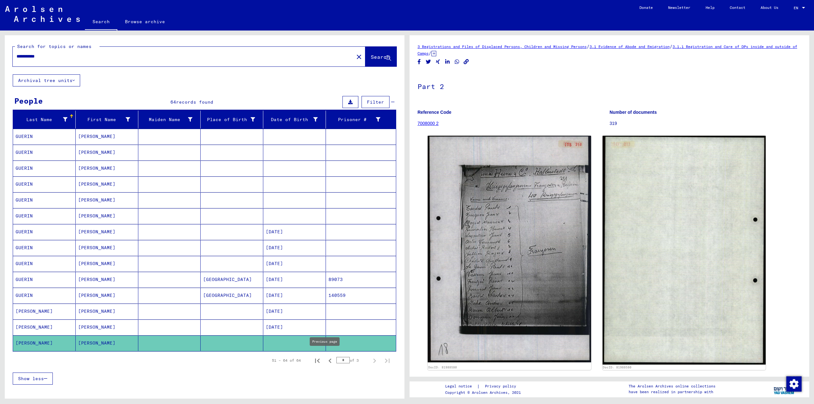
click at [327, 359] on icon "Previous page" at bounding box center [330, 361] width 9 height 9
type input "*"
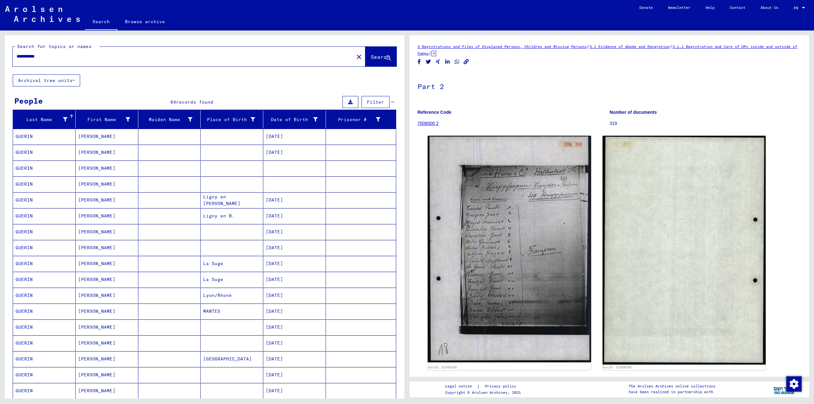
click at [251, 167] on mat-cell at bounding box center [232, 169] width 63 height 16
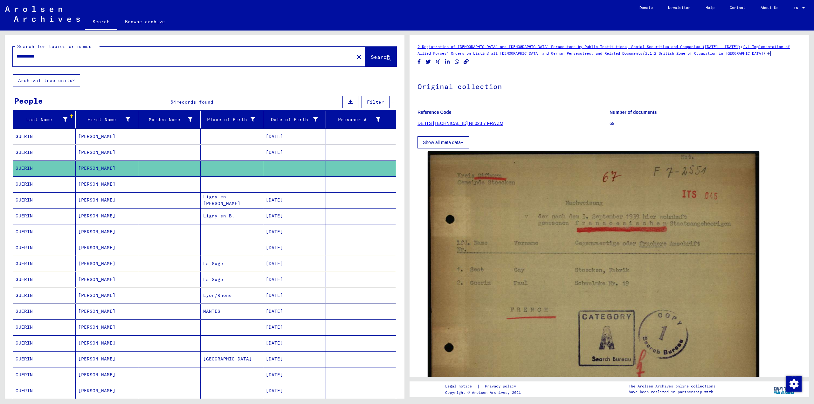
click at [239, 184] on mat-cell at bounding box center [232, 185] width 63 height 16
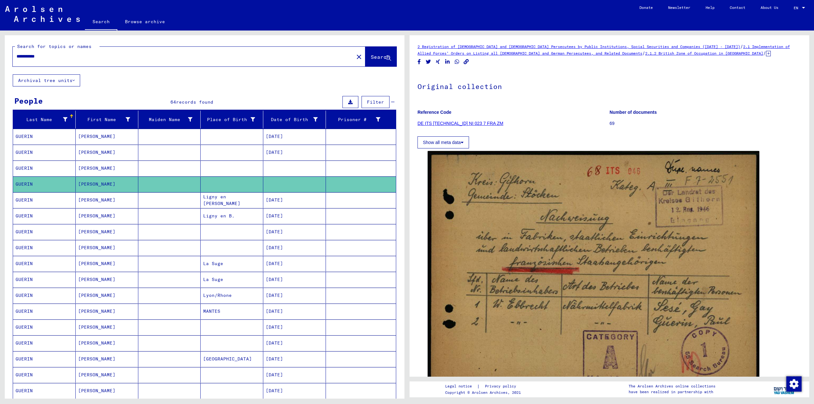
click at [241, 169] on mat-cell at bounding box center [232, 169] width 63 height 16
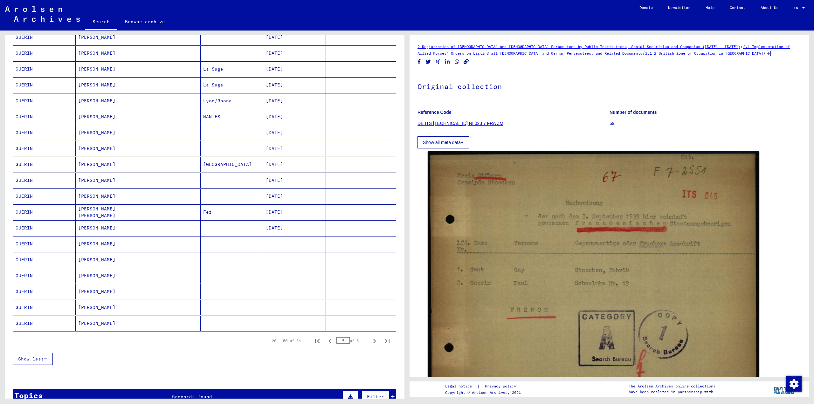
scroll to position [212, 0]
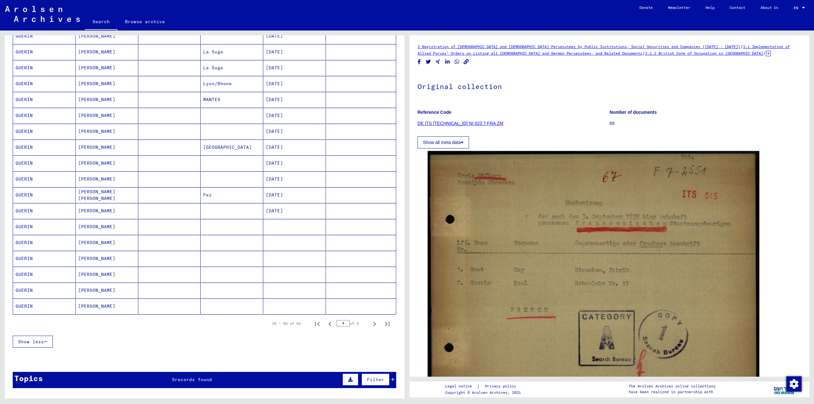
click at [293, 228] on mat-cell at bounding box center [294, 227] width 63 height 16
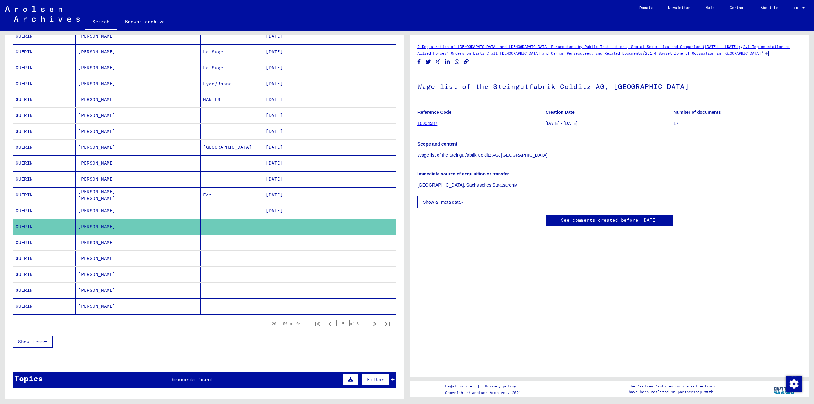
click at [289, 237] on mat-cell at bounding box center [294, 243] width 63 height 16
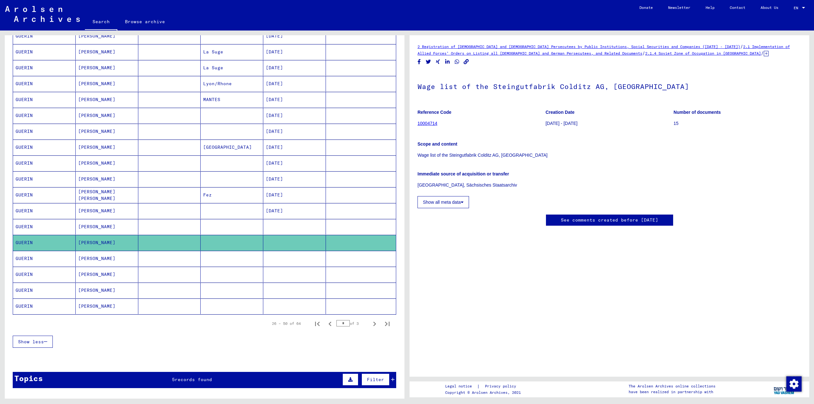
click at [290, 255] on mat-cell at bounding box center [294, 259] width 63 height 16
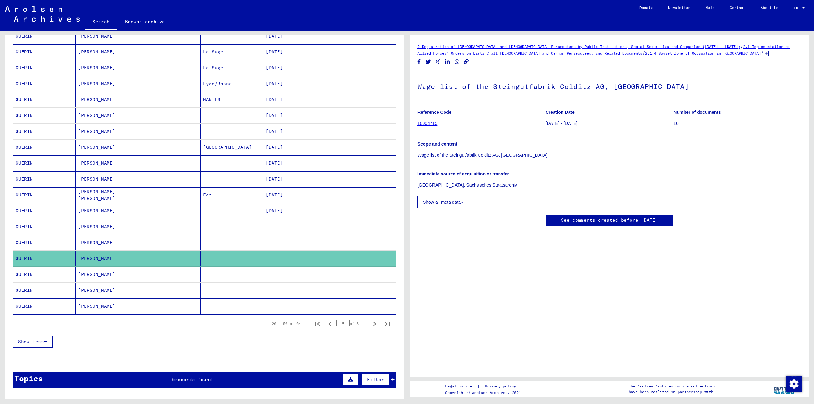
click at [293, 269] on mat-cell at bounding box center [294, 275] width 63 height 16
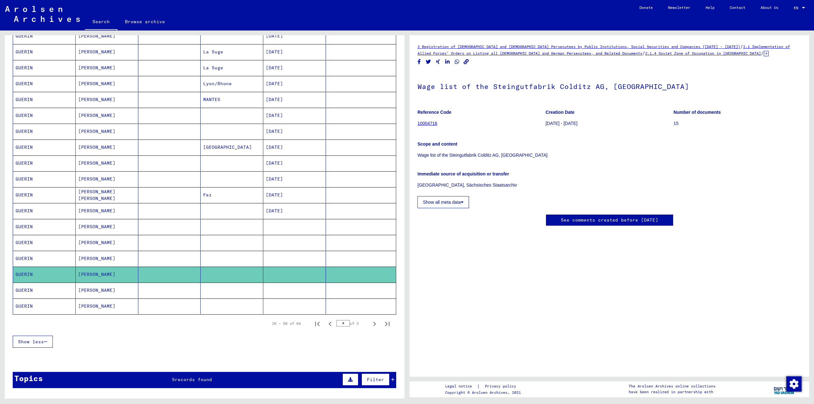
click at [292, 283] on mat-cell at bounding box center [294, 291] width 63 height 16
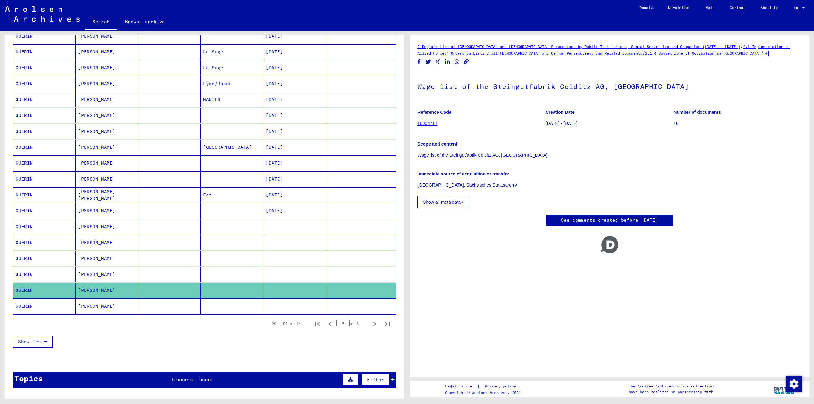
click at [294, 299] on mat-cell at bounding box center [294, 307] width 63 height 16
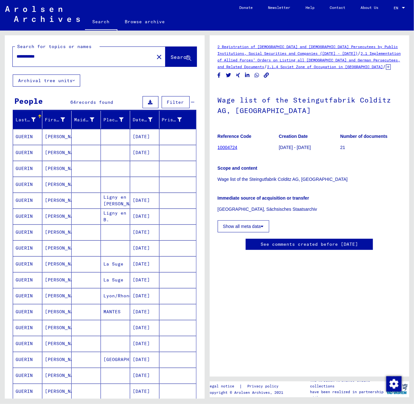
click at [73, 63] on div "**********" at bounding box center [81, 56] width 137 height 14
drag, startPoint x: 65, startPoint y: 59, endPoint x: -3, endPoint y: 52, distance: 68.1
click at [0, 52] on html "**********" at bounding box center [207, 202] width 414 height 404
paste input "text"
type input "*********"
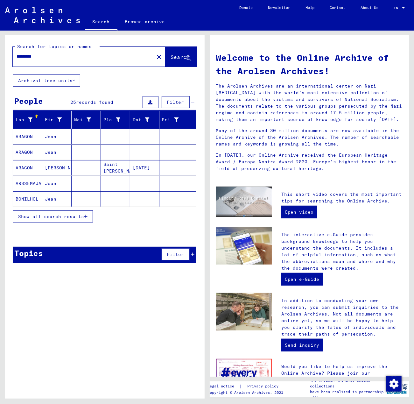
click at [66, 213] on span "Show all search results" at bounding box center [51, 216] width 66 height 6
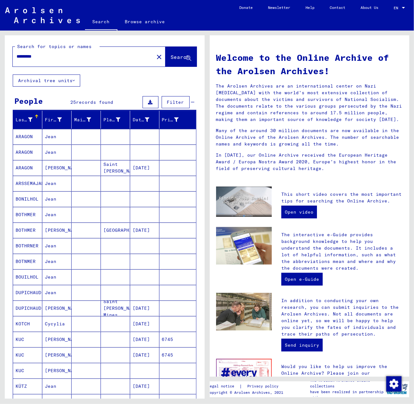
scroll to position [197, 0]
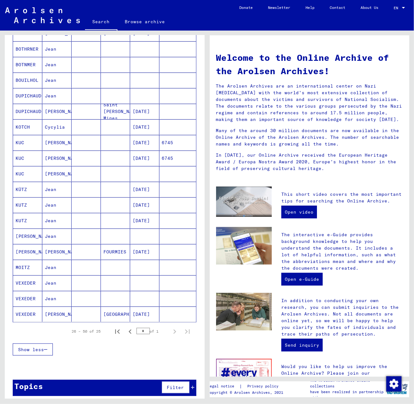
click at [93, 186] on mat-cell at bounding box center [86, 189] width 29 height 15
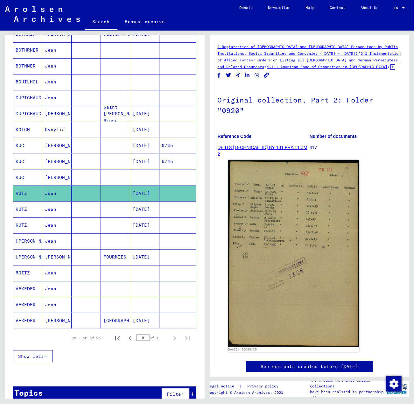
click at [94, 206] on mat-cell at bounding box center [86, 209] width 29 height 16
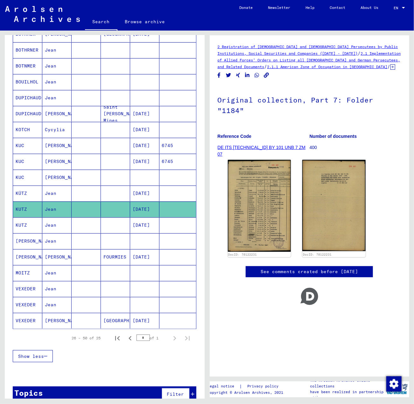
click at [106, 224] on mat-cell at bounding box center [115, 225] width 29 height 16
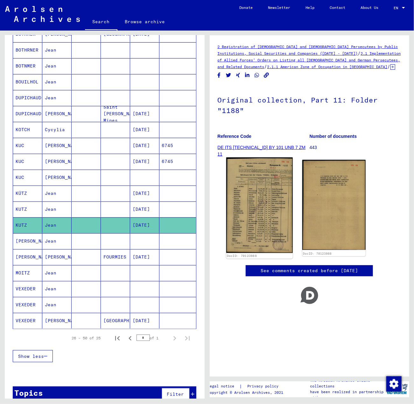
click at [263, 179] on img at bounding box center [259, 204] width 66 height 95
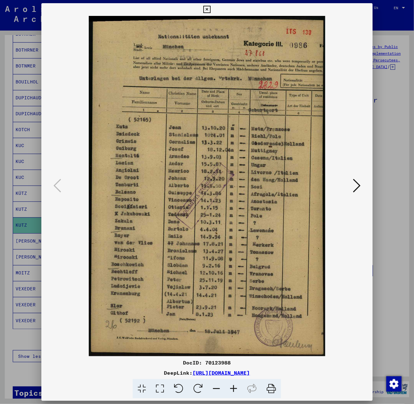
click at [381, 106] on div at bounding box center [207, 202] width 414 height 404
